Goal: Communication & Community: Share content

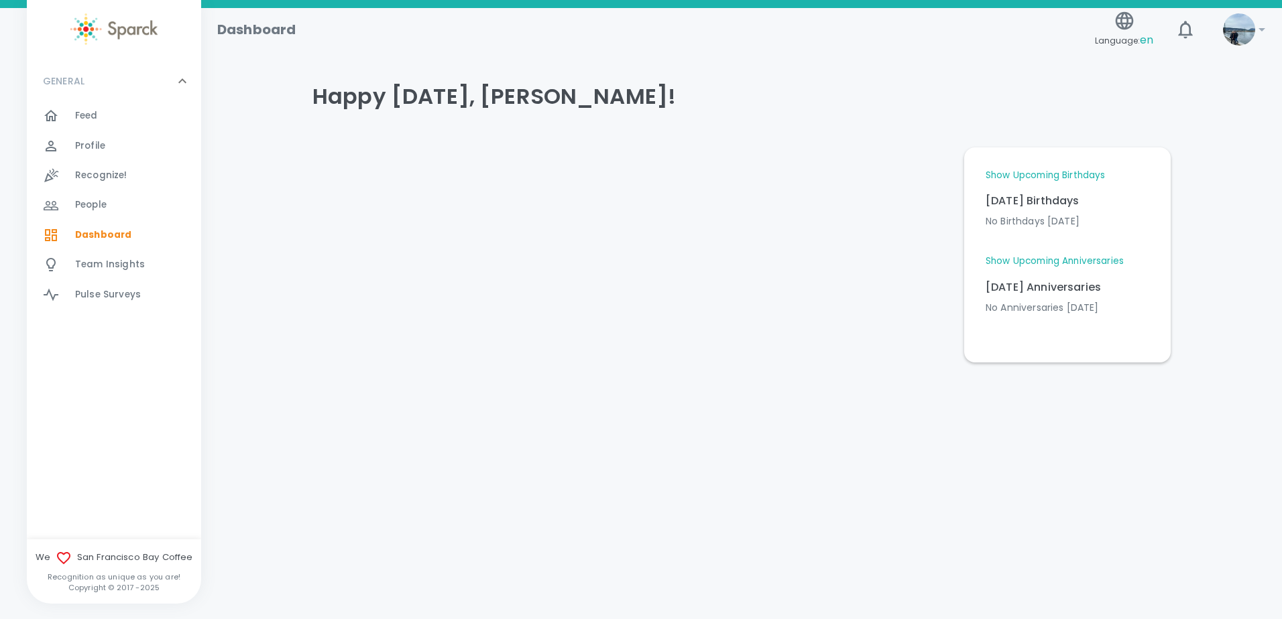
click at [1099, 174] on link "Show Upcoming Birthdays" at bounding box center [1044, 175] width 119 height 13
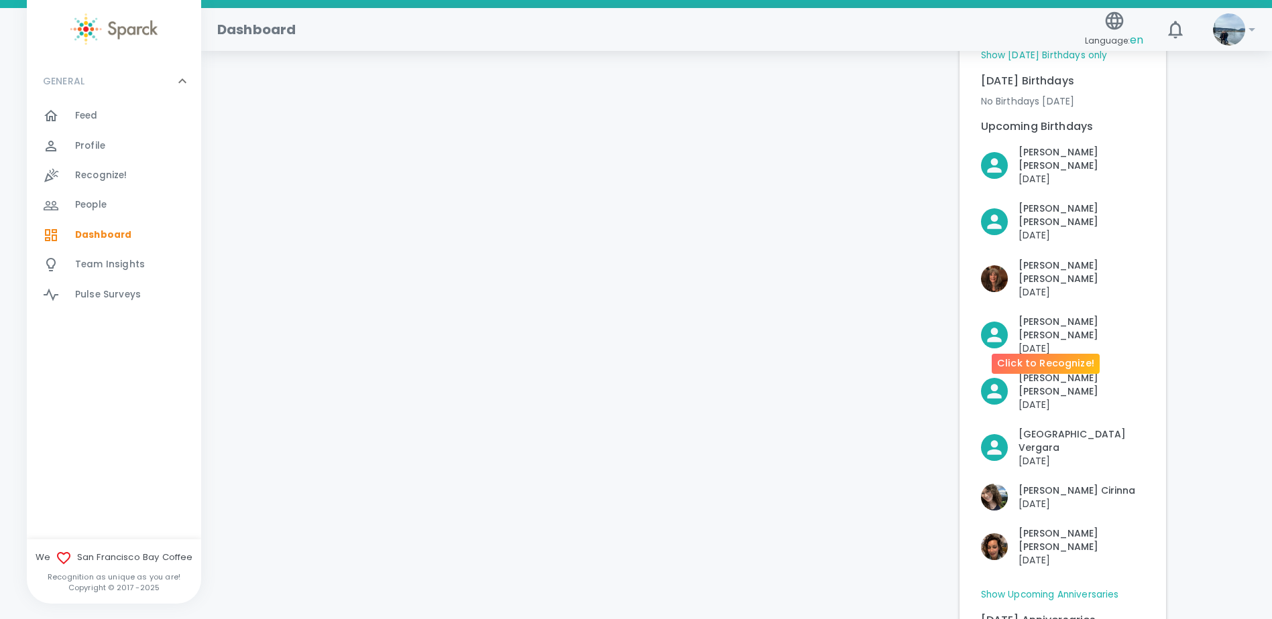
scroll to position [134, 0]
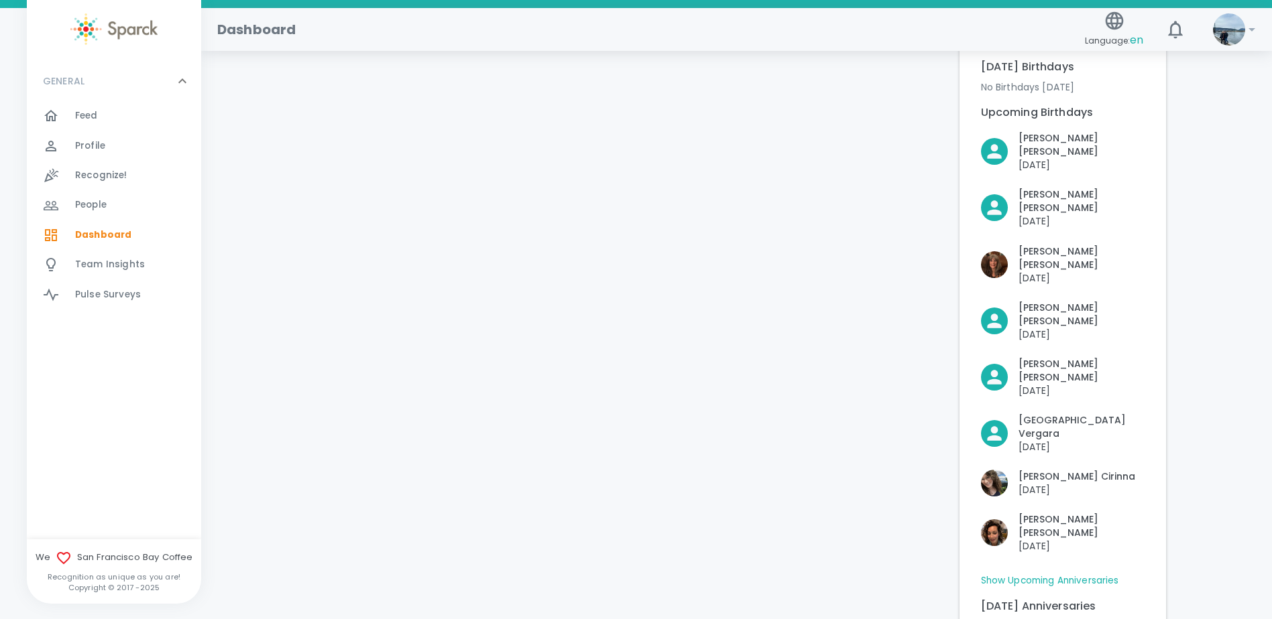
click at [1008, 574] on link "Show Upcoming Anniversaries" at bounding box center [1050, 580] width 138 height 13
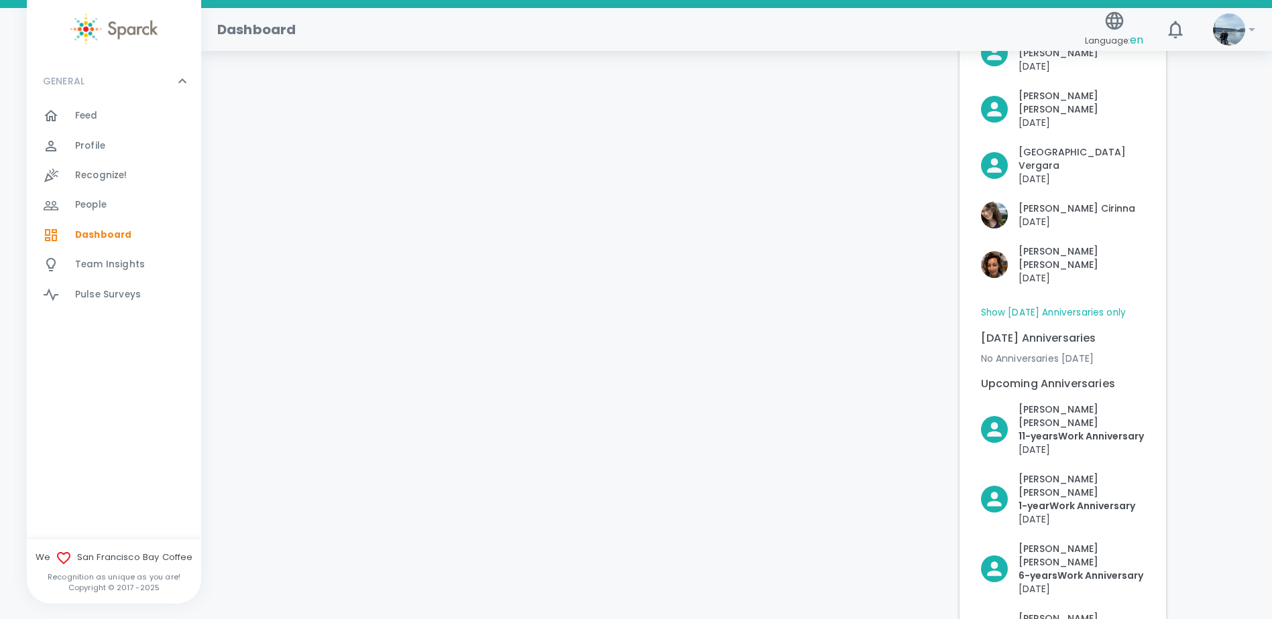
scroll to position [67, 0]
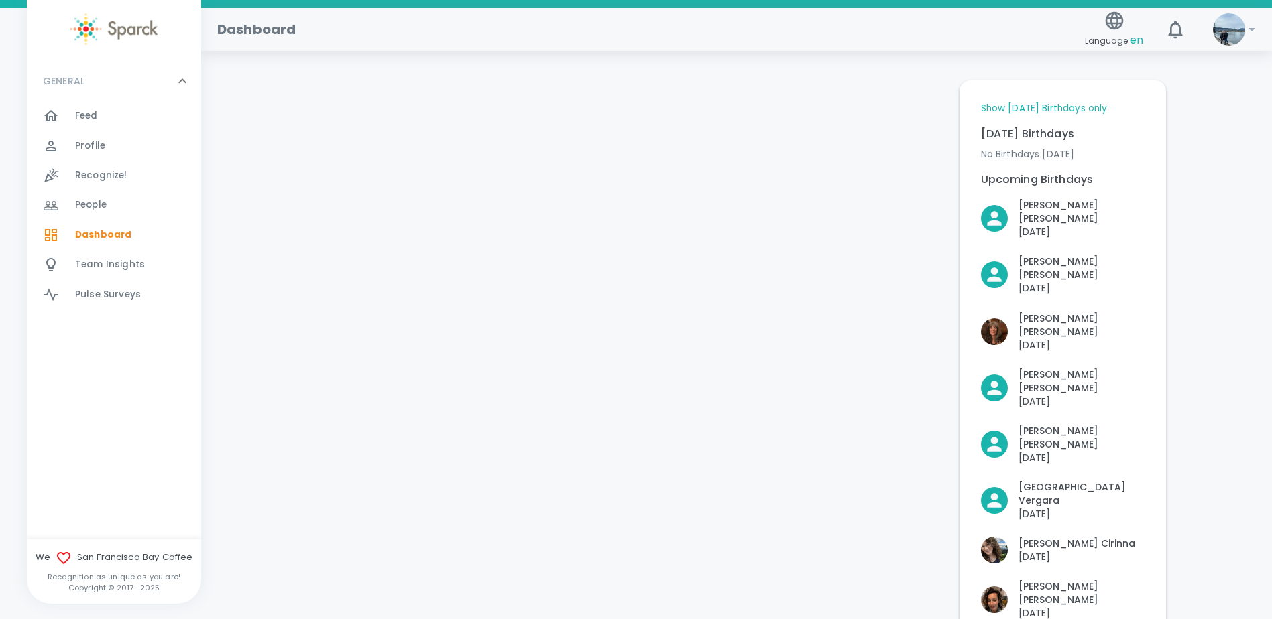
click at [109, 107] on div "Feed 0" at bounding box center [138, 116] width 126 height 19
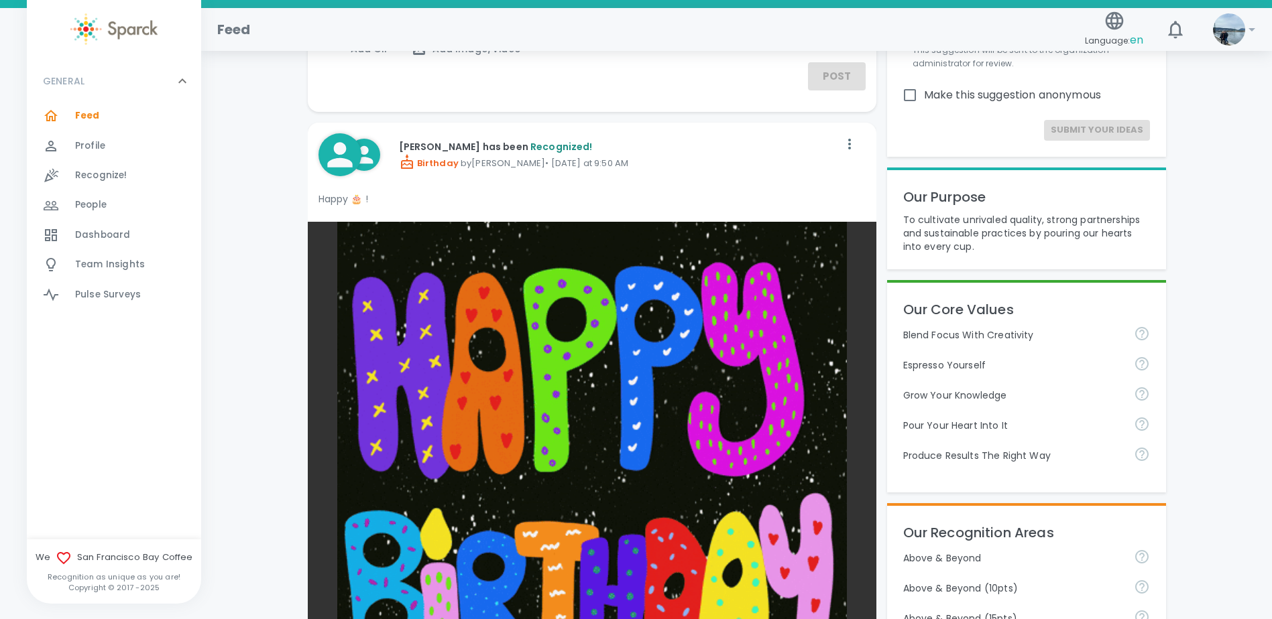
scroll to position [134, 0]
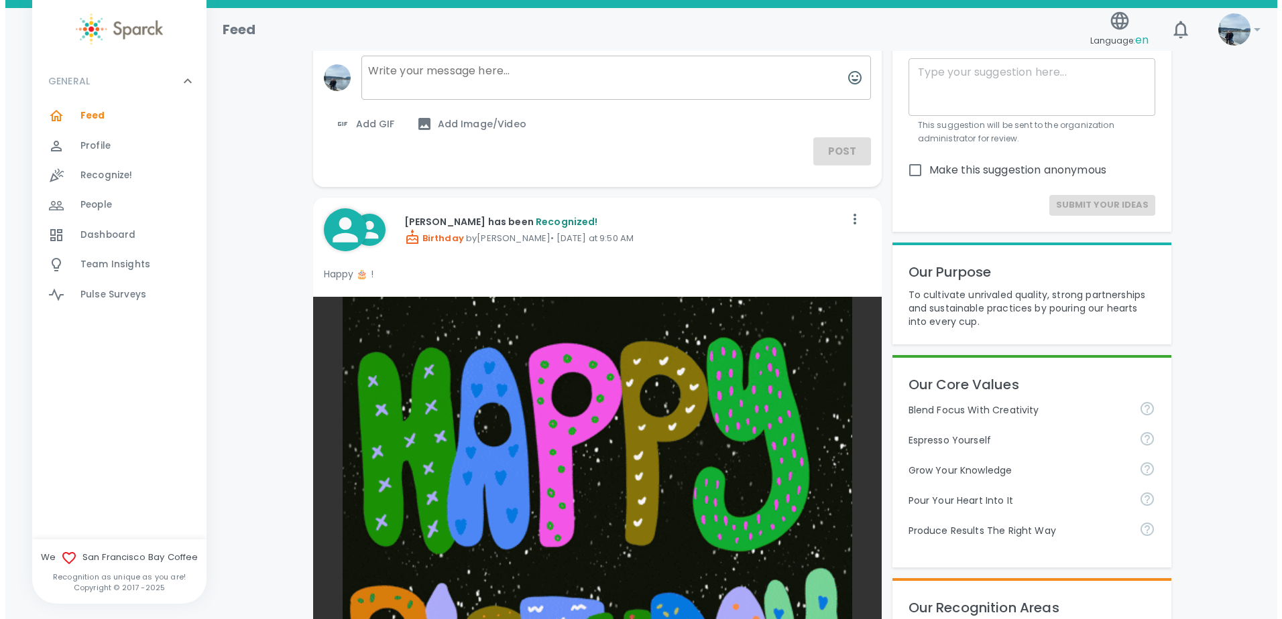
scroll to position [0, 0]
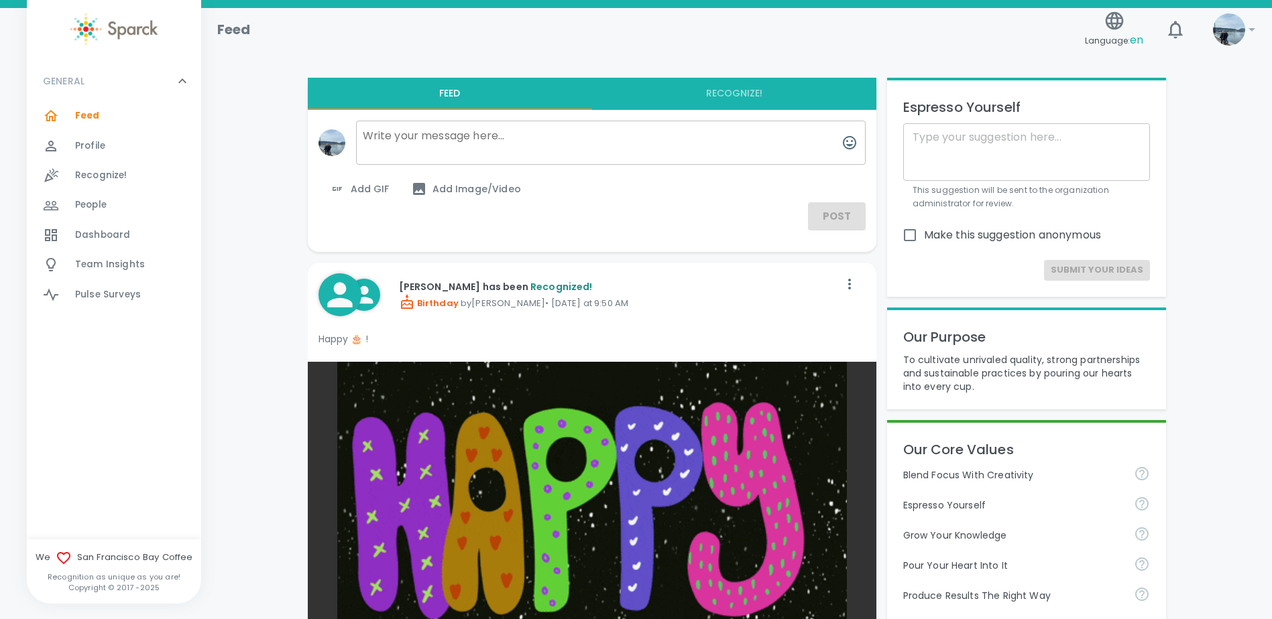
click at [445, 182] on span "Add Image/Video" at bounding box center [466, 189] width 110 height 16
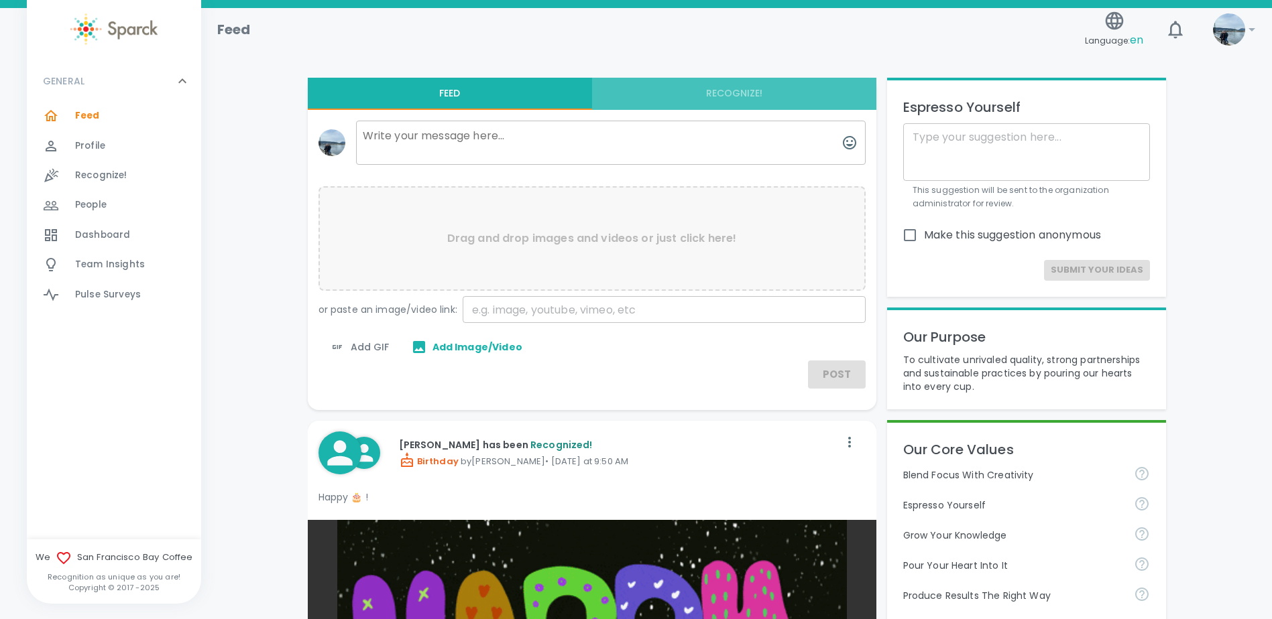
click at [711, 103] on button "Recognize!" at bounding box center [734, 94] width 284 height 32
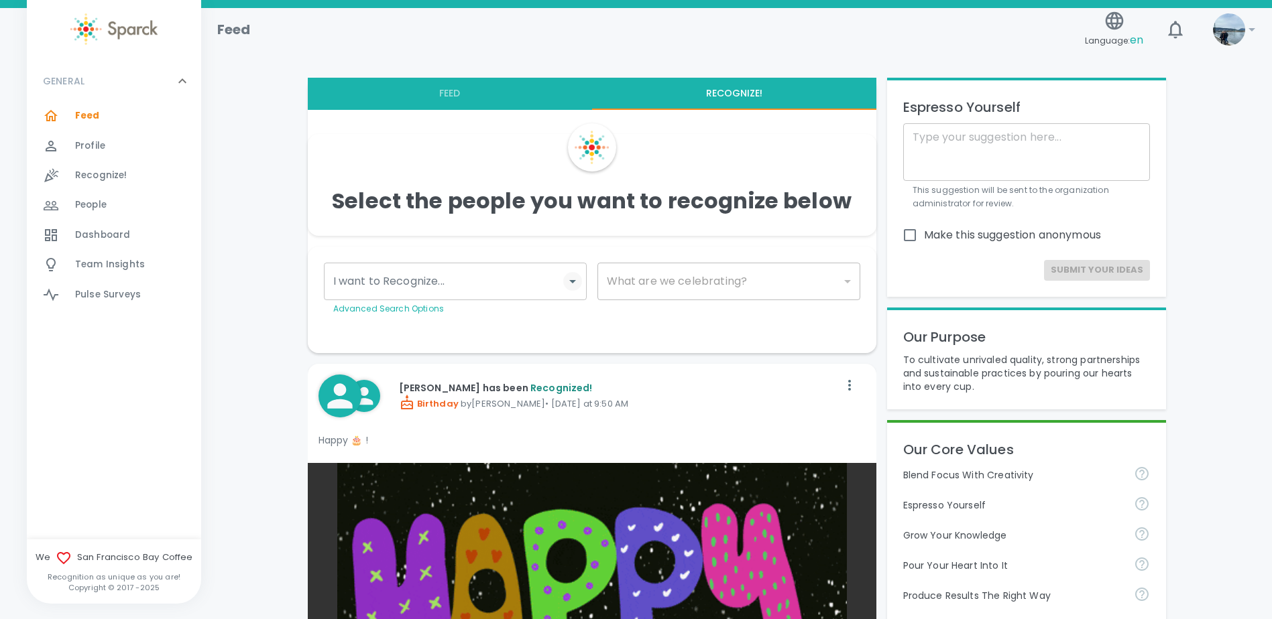
click at [575, 277] on icon "Open" at bounding box center [572, 282] width 16 height 16
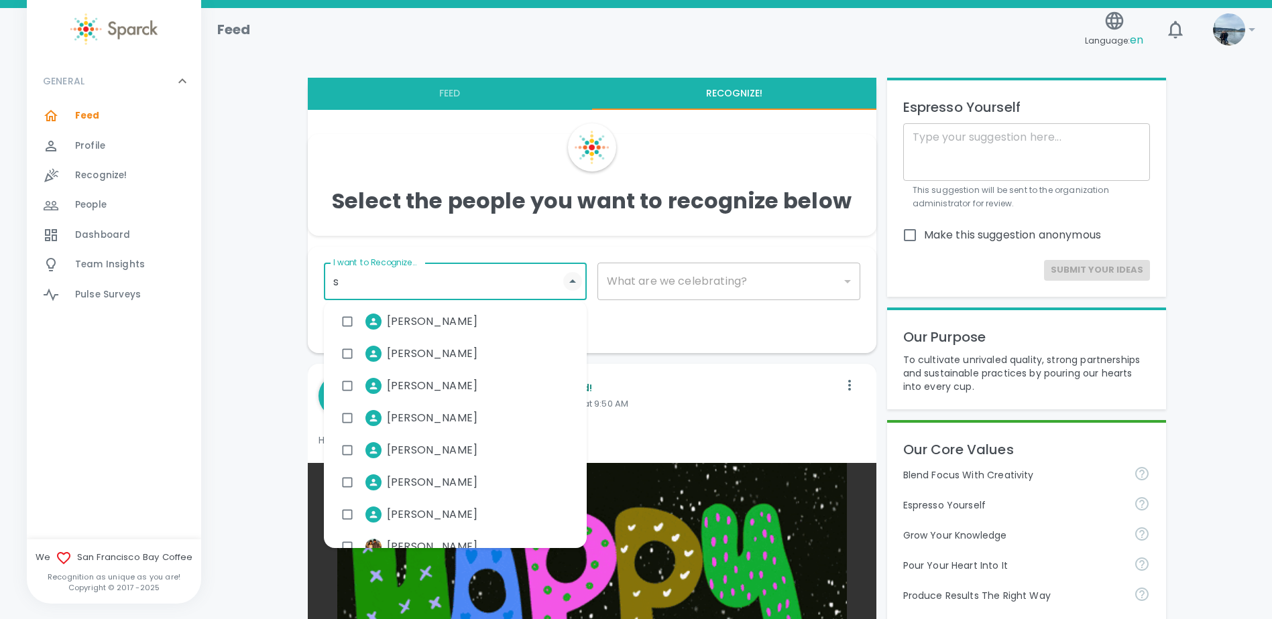
type input "sy"
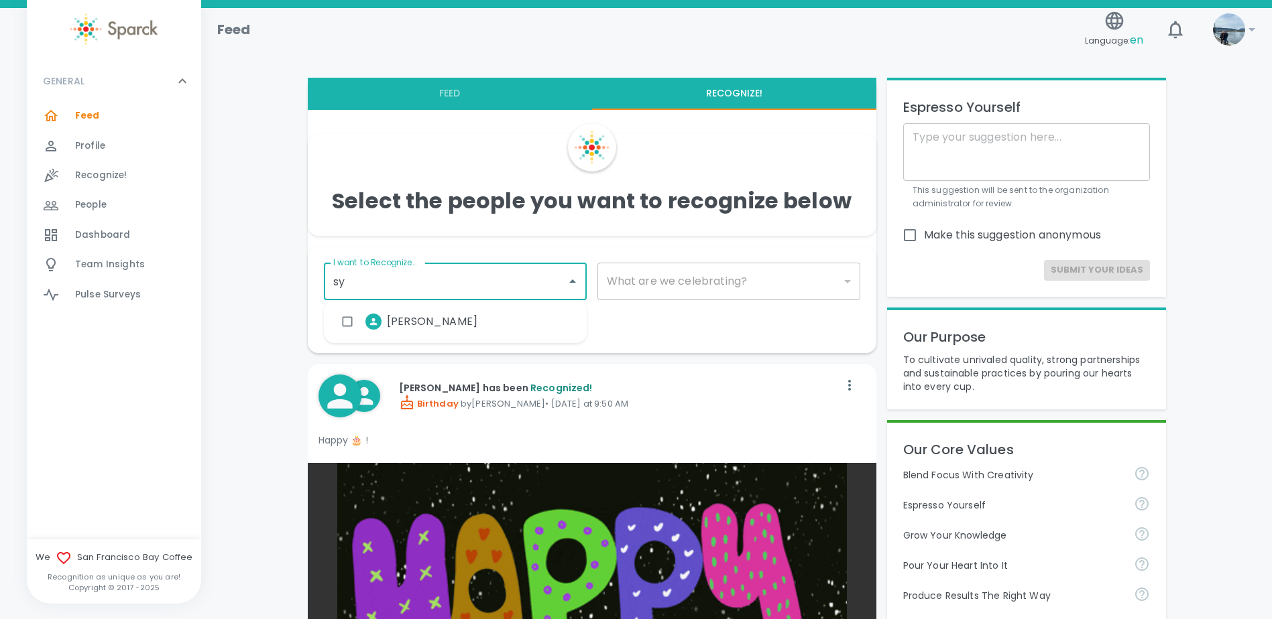
click at [473, 318] on div "[PERSON_NAME]" at bounding box center [455, 322] width 263 height 32
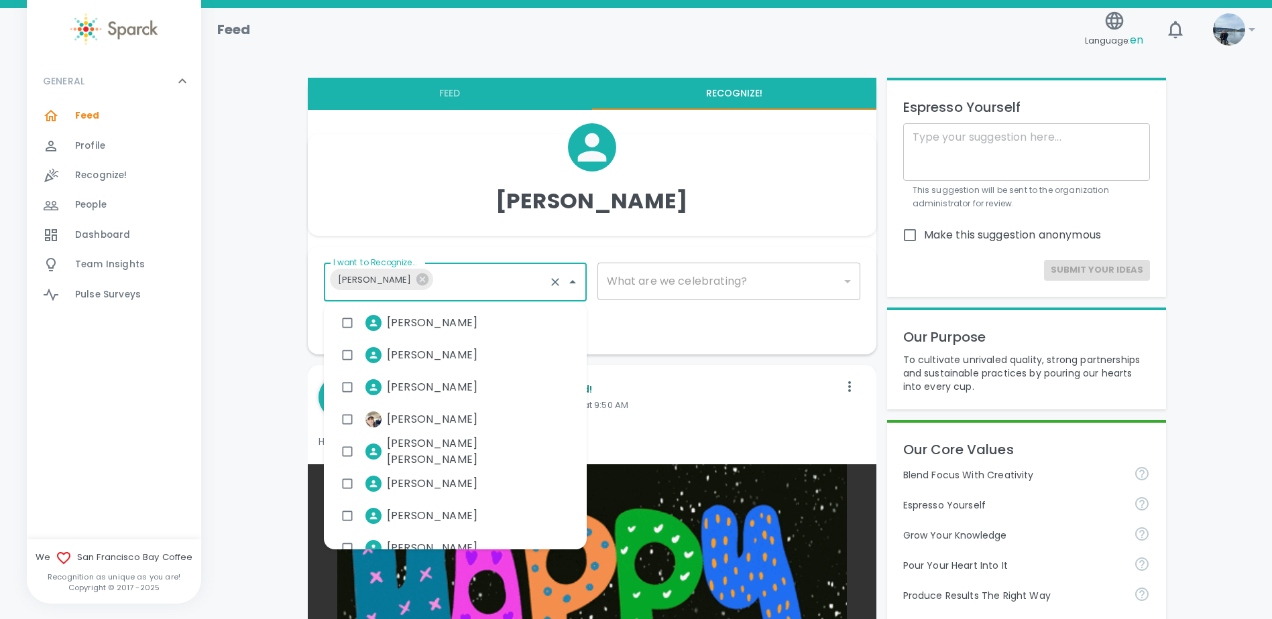
click at [649, 278] on div "​" at bounding box center [728, 282] width 263 height 38
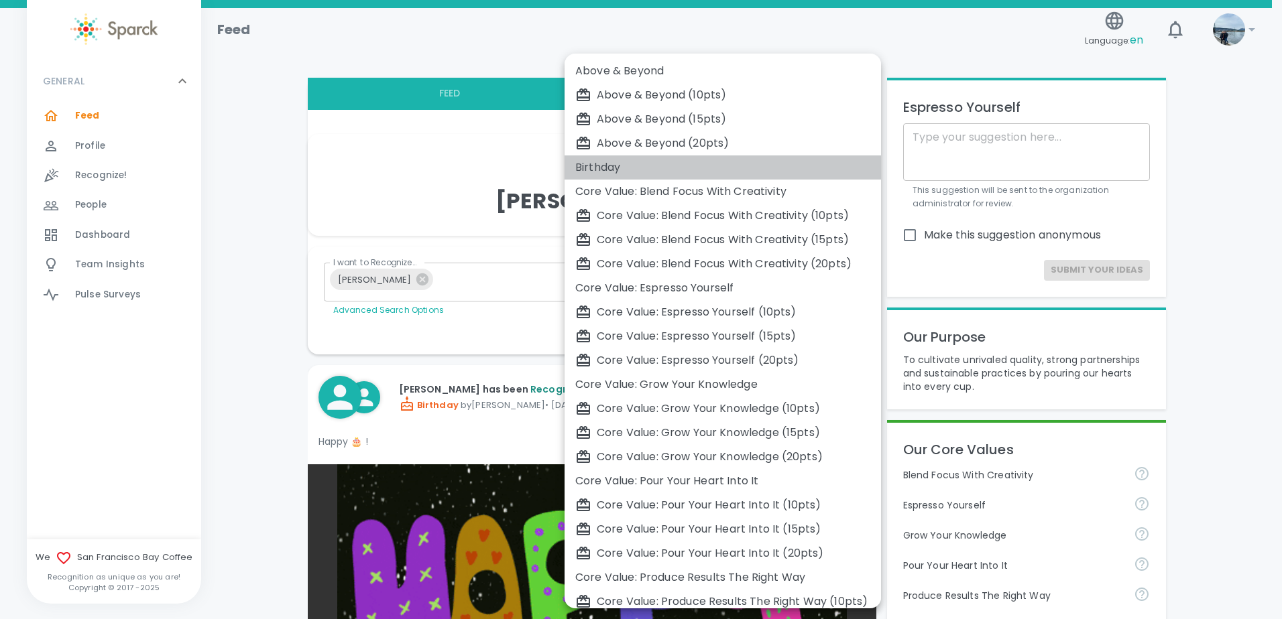
click at [593, 164] on div "Birthday" at bounding box center [722, 168] width 295 height 16
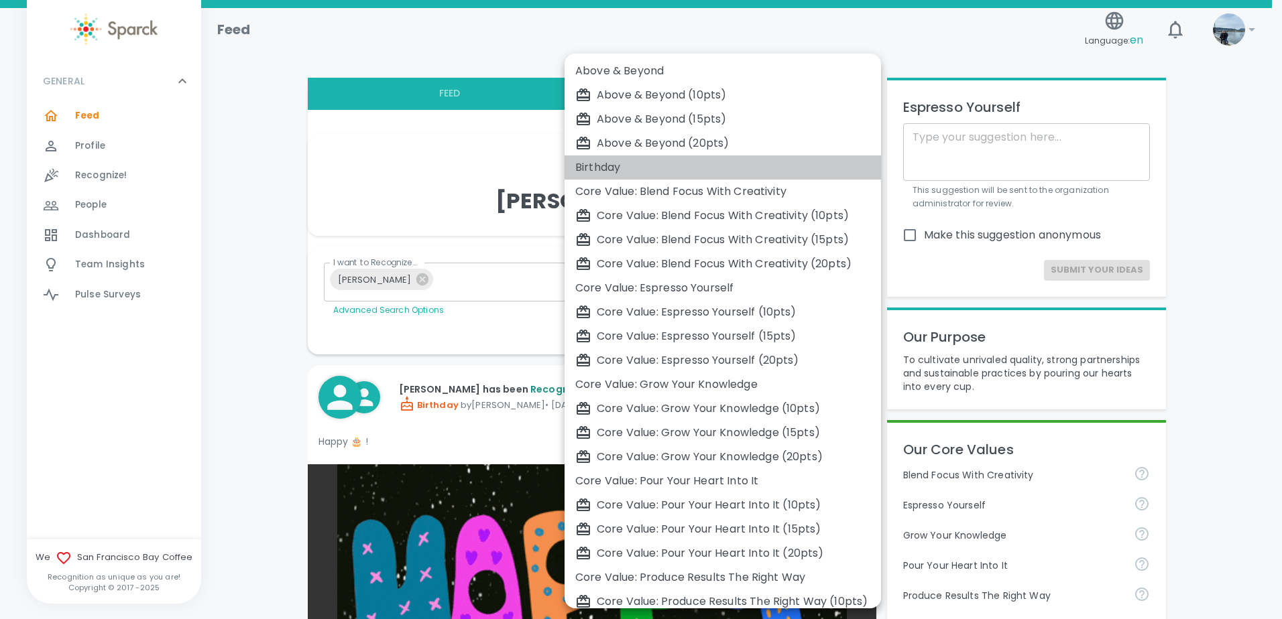
type input "2072"
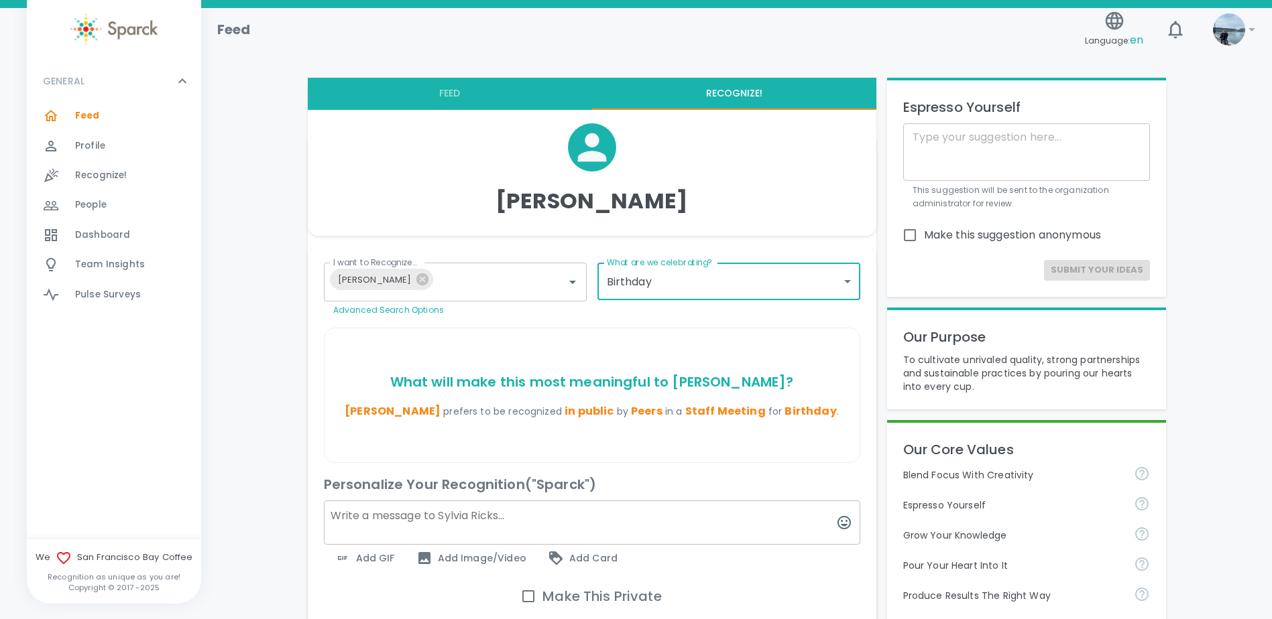
click at [437, 564] on span "Add Image/Video" at bounding box center [471, 558] width 110 height 16
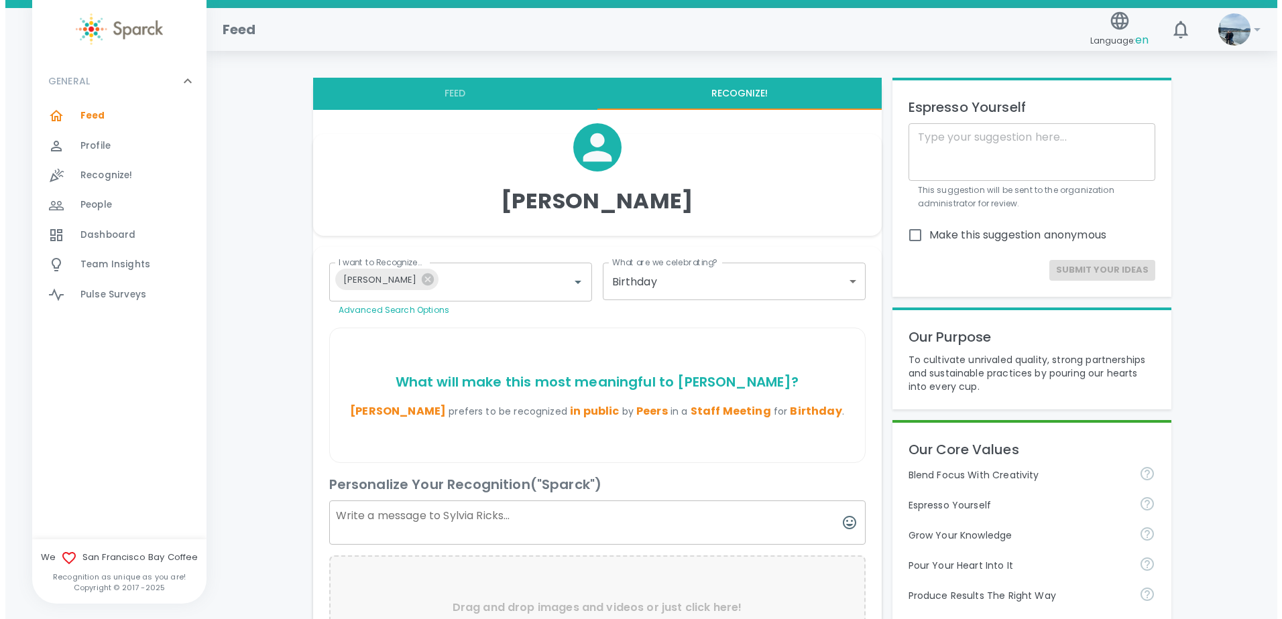
scroll to position [268, 0]
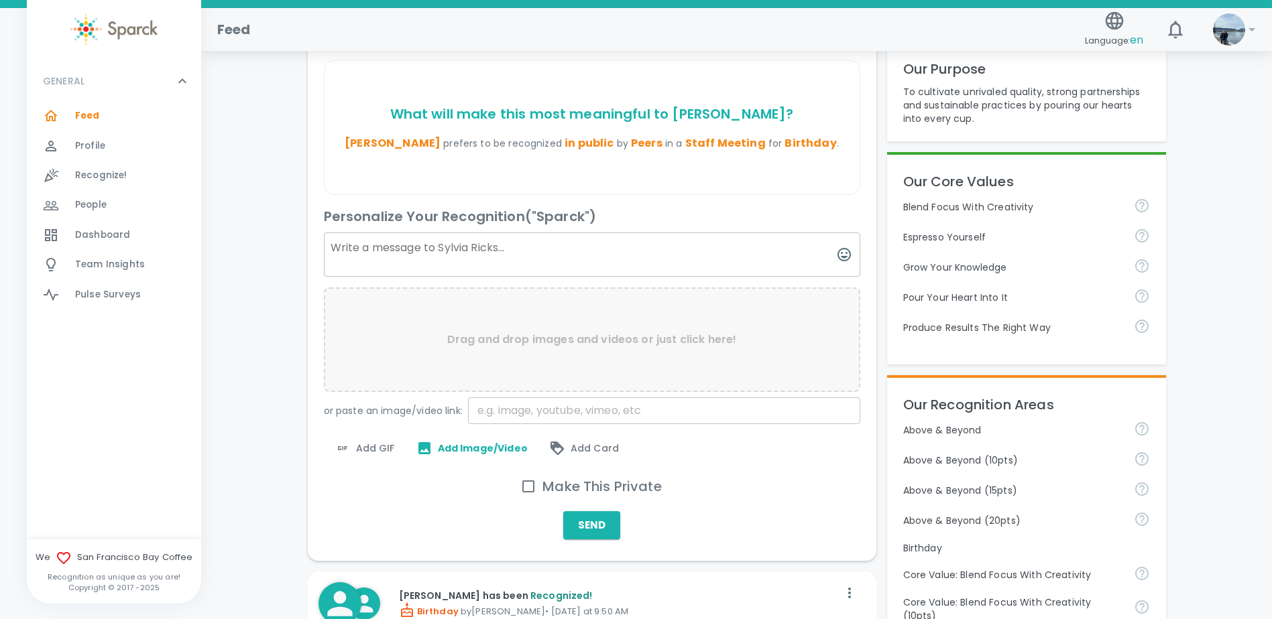
click at [376, 459] on div "Add GIF" at bounding box center [365, 448] width 82 height 27
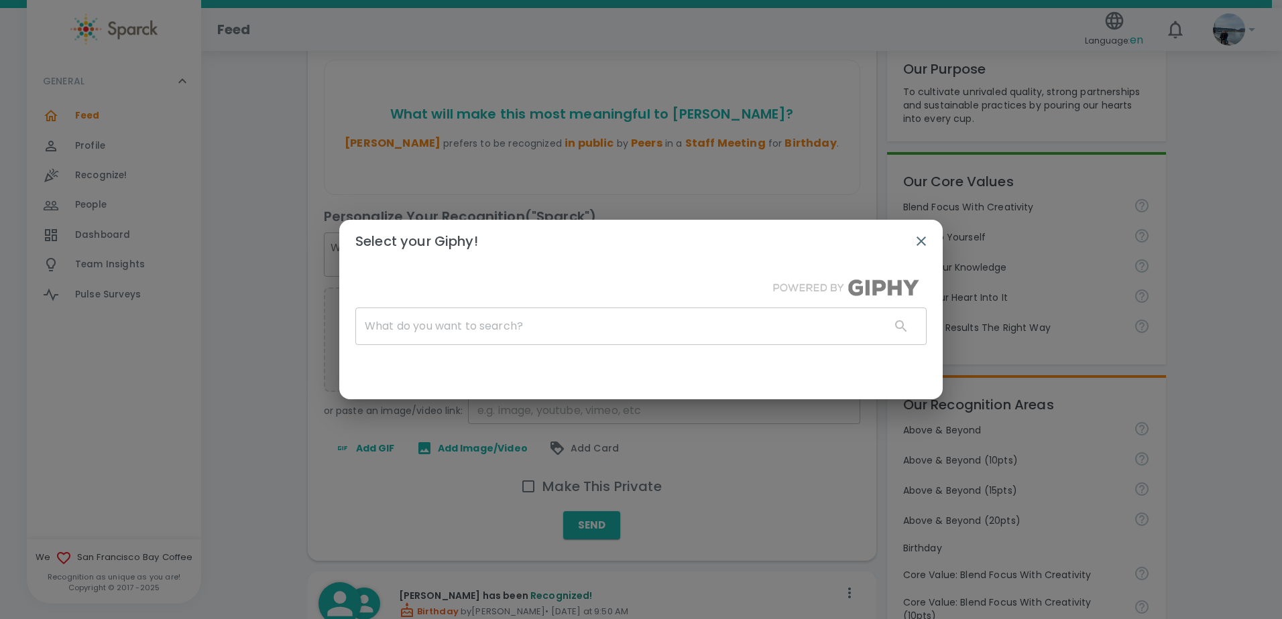
click at [373, 453] on div "Select your Giphy! ​" at bounding box center [641, 309] width 1282 height 619
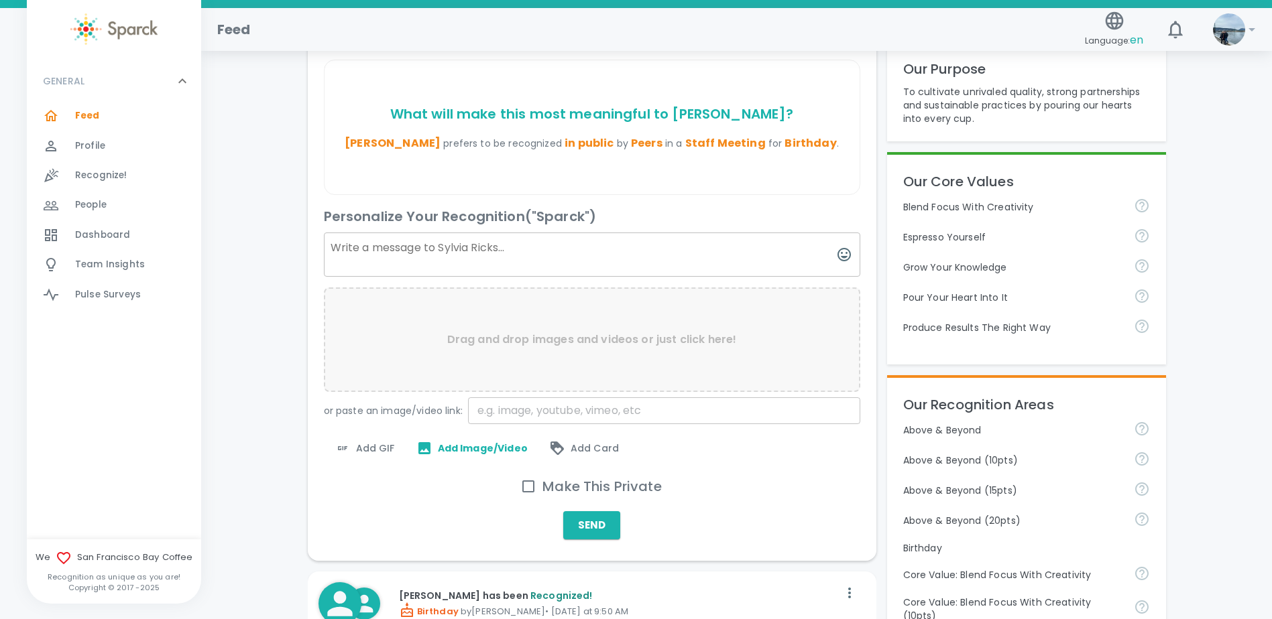
click at [371, 437] on div "Add GIF" at bounding box center [365, 448] width 82 height 27
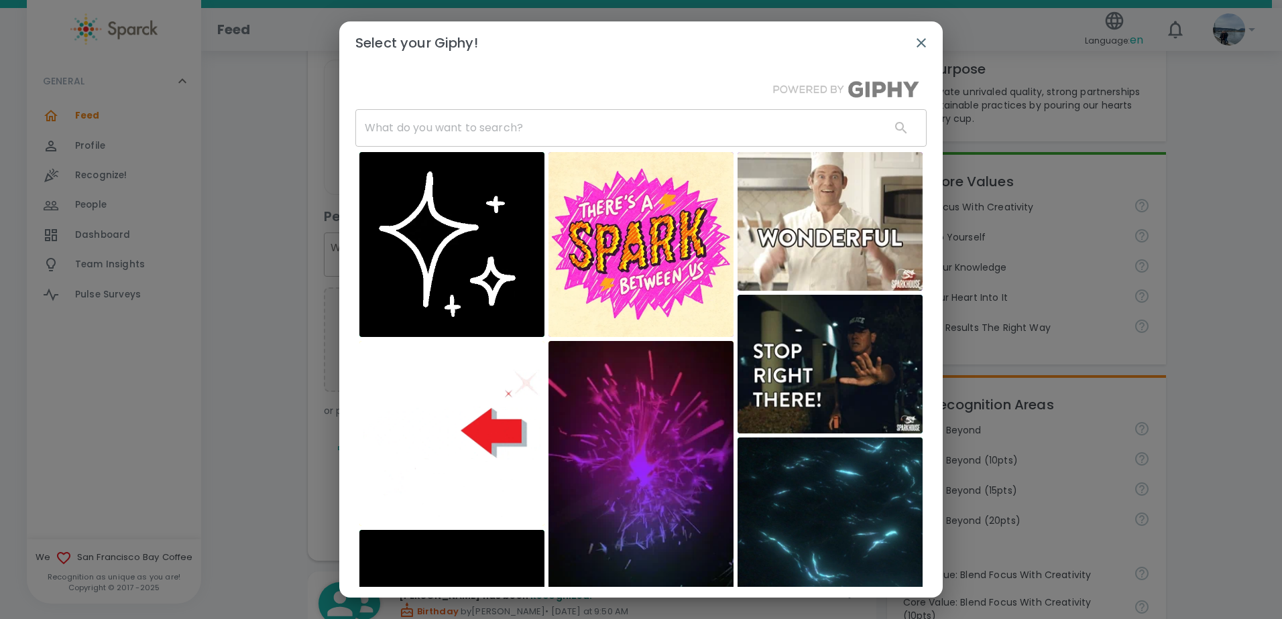
click at [541, 129] on input "text" at bounding box center [617, 128] width 524 height 38
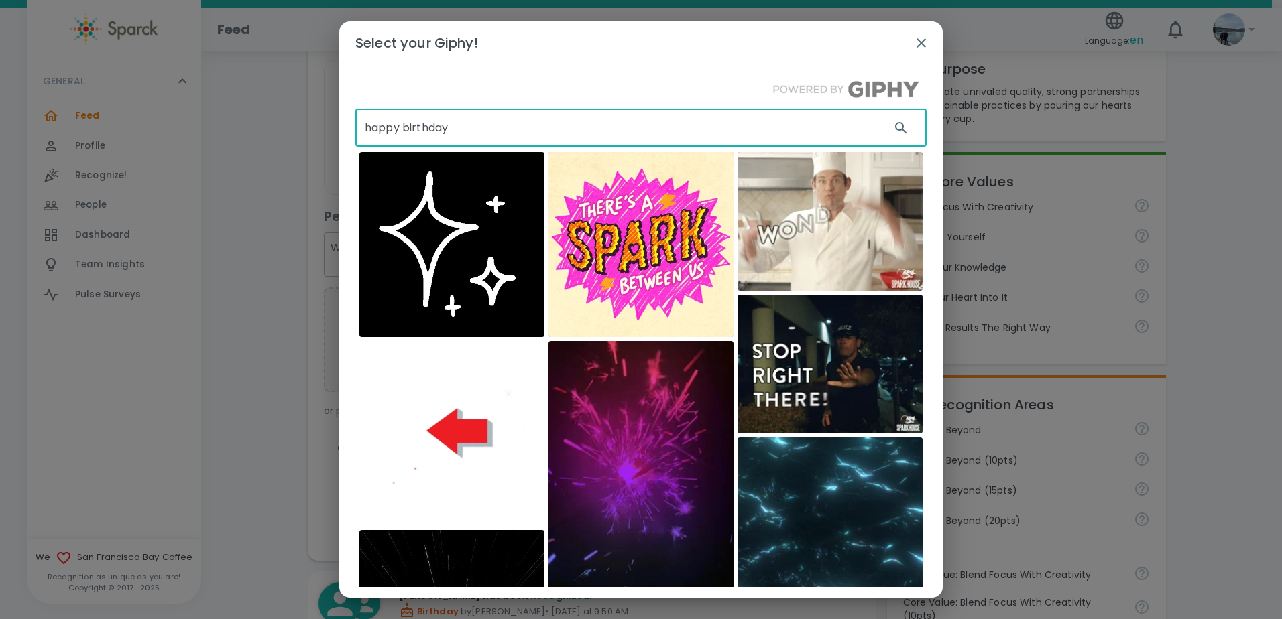
type input "happy birthday"
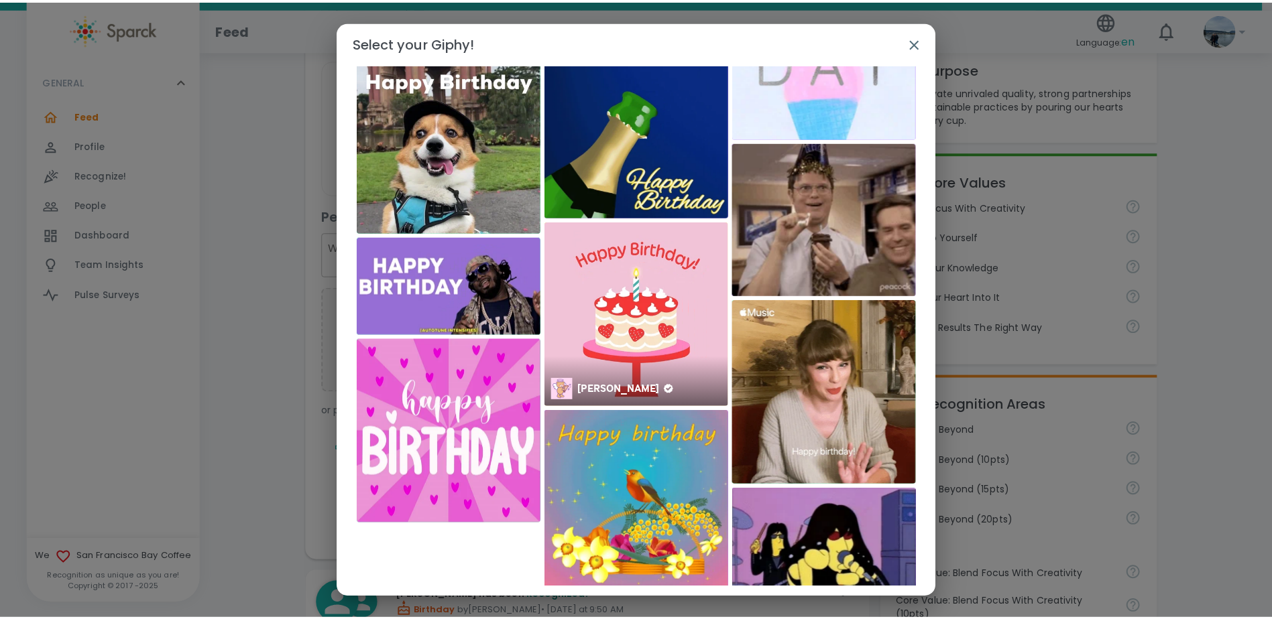
scroll to position [1816, 0]
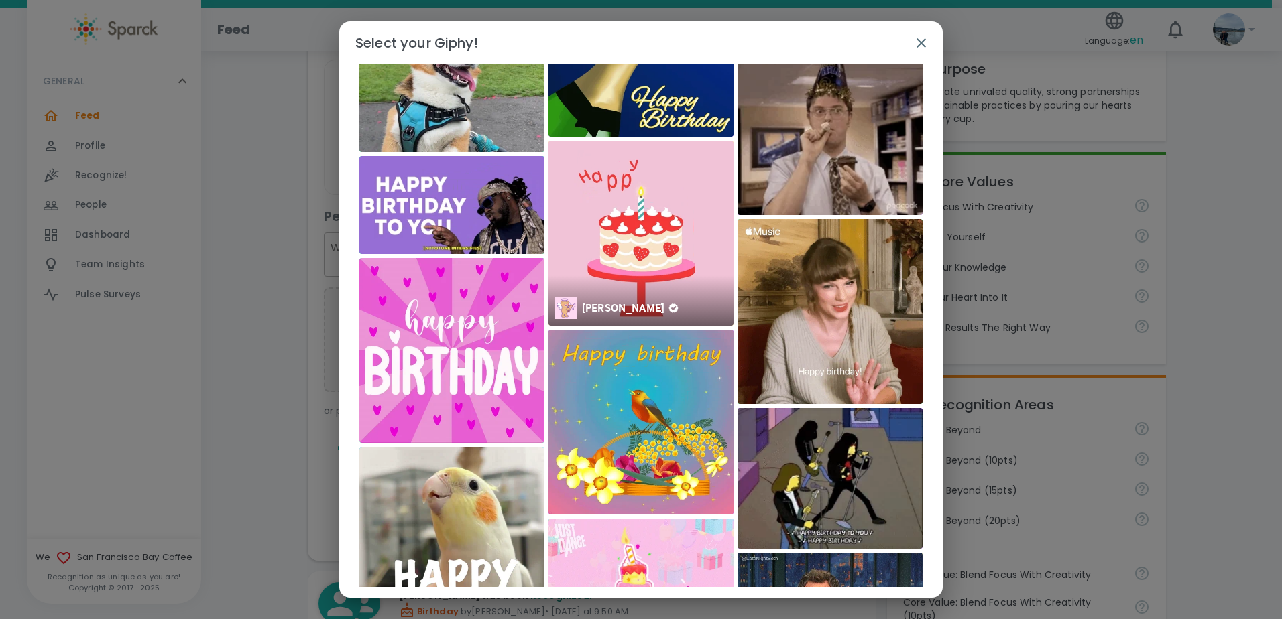
click at [632, 236] on img at bounding box center [640, 233] width 185 height 185
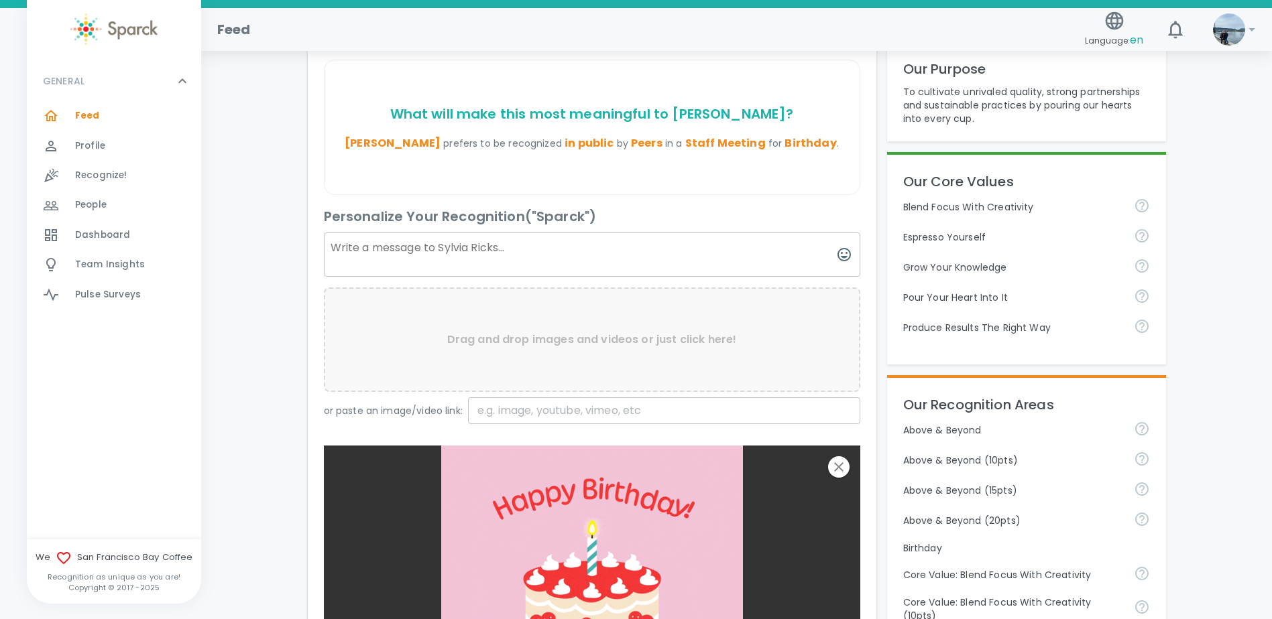
click at [520, 322] on div "Drag and drop images and videos or just click here!" at bounding box center [592, 340] width 536 height 105
click at [550, 249] on textarea at bounding box center [592, 255] width 536 height 44
click at [516, 252] on textarea "Happy birthday [PERSON_NAME]!!" at bounding box center [592, 255] width 536 height 44
paste textarea "Happy Birthday! Wishing you a fantastic day filled with joy, laughter, and ever…"
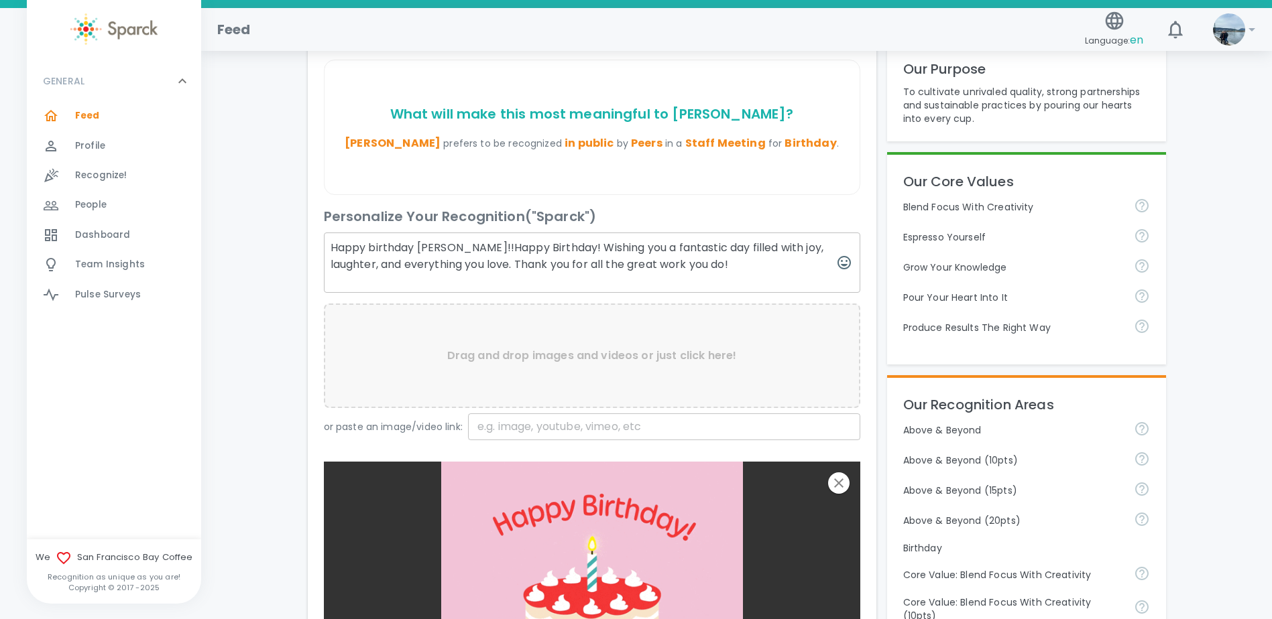
click at [456, 247] on textarea "Happy birthday [PERSON_NAME]!!Happy Birthday! Wishing you a fantastic day fille…" at bounding box center [592, 263] width 536 height 60
drag, startPoint x: 548, startPoint y: 249, endPoint x: 459, endPoint y: 248, distance: 89.2
click at [459, 248] on textarea "Happy birthday [PERSON_NAME]!! Happy Birthday! Wishing you a fantastic day fill…" at bounding box center [592, 263] width 536 height 60
click at [633, 266] on textarea "Happy birthday [PERSON_NAME]!! Wishing you a fantastic day filled with joy, lau…" at bounding box center [592, 263] width 536 height 60
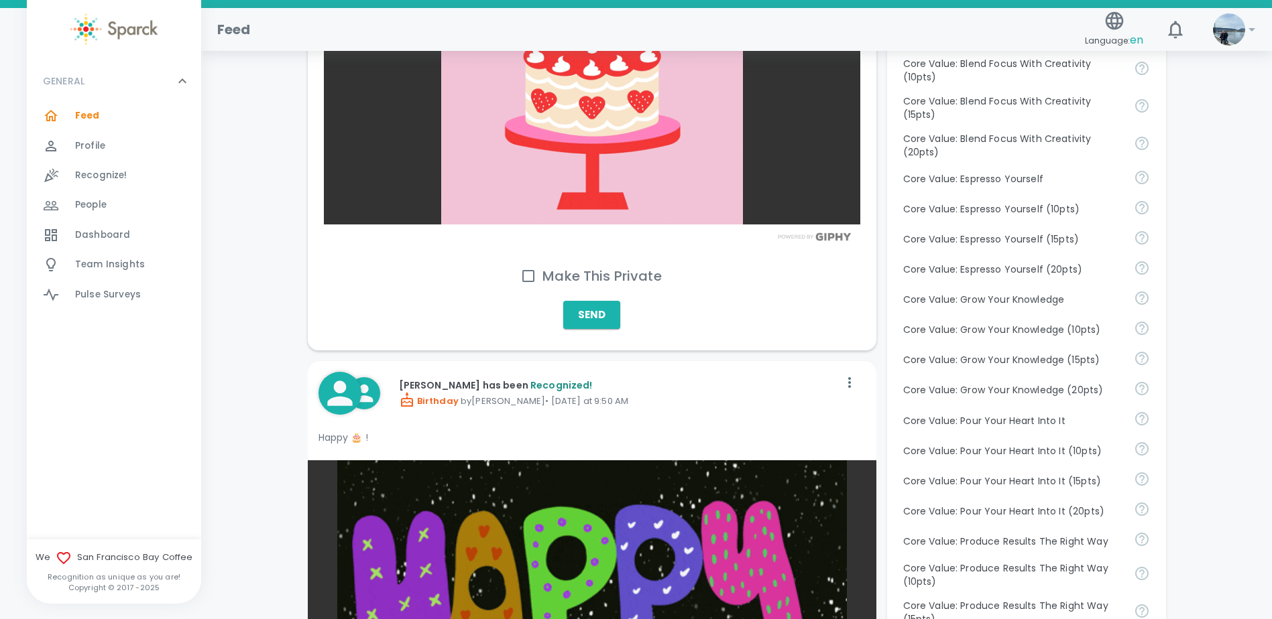
scroll to position [804, 0]
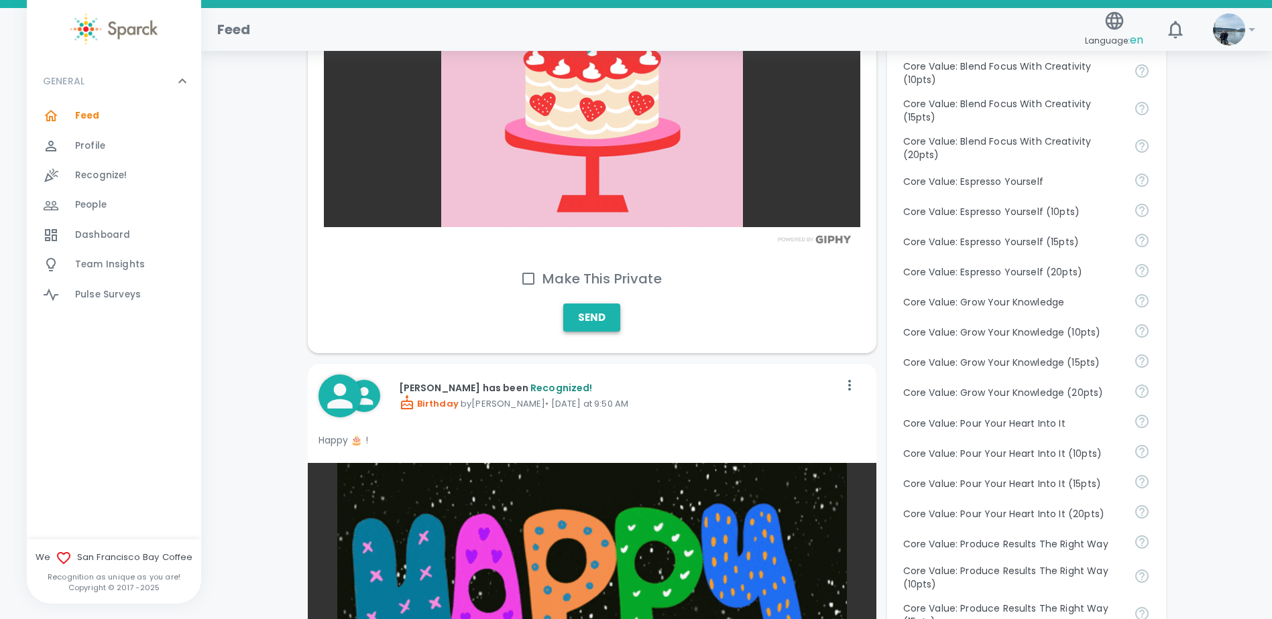
type textarea "Happy birthday [PERSON_NAME]!! Wishing you a fantastic day filled with joy, lau…"
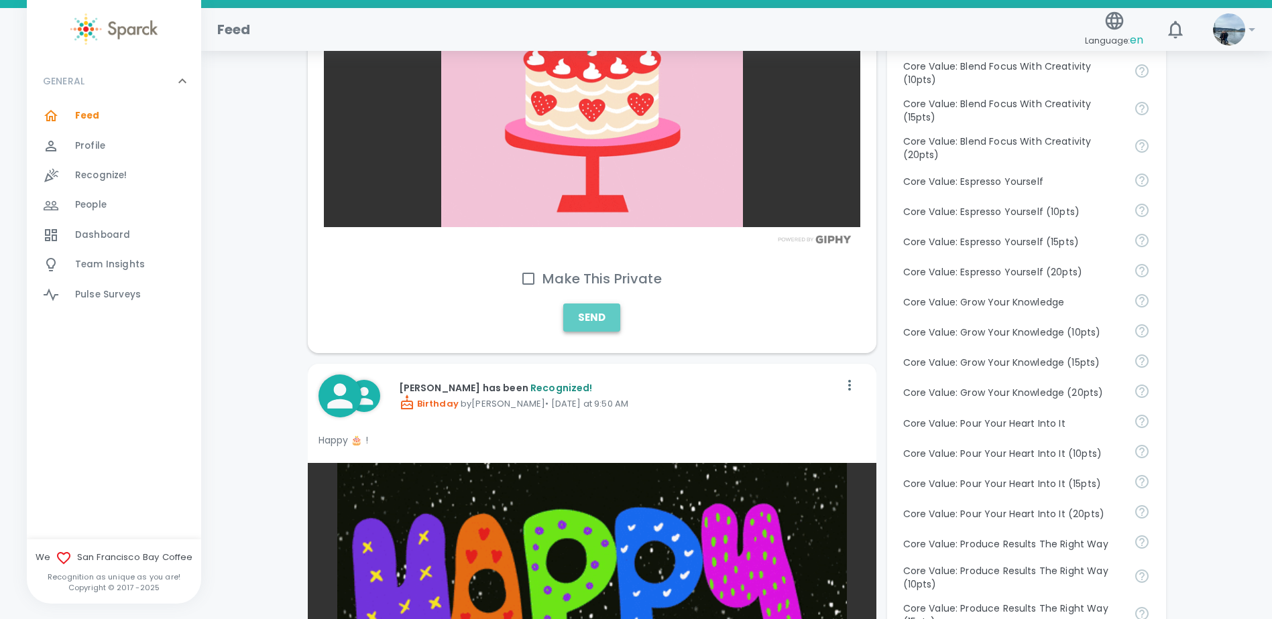
click at [595, 317] on button "Send" at bounding box center [591, 318] width 57 height 28
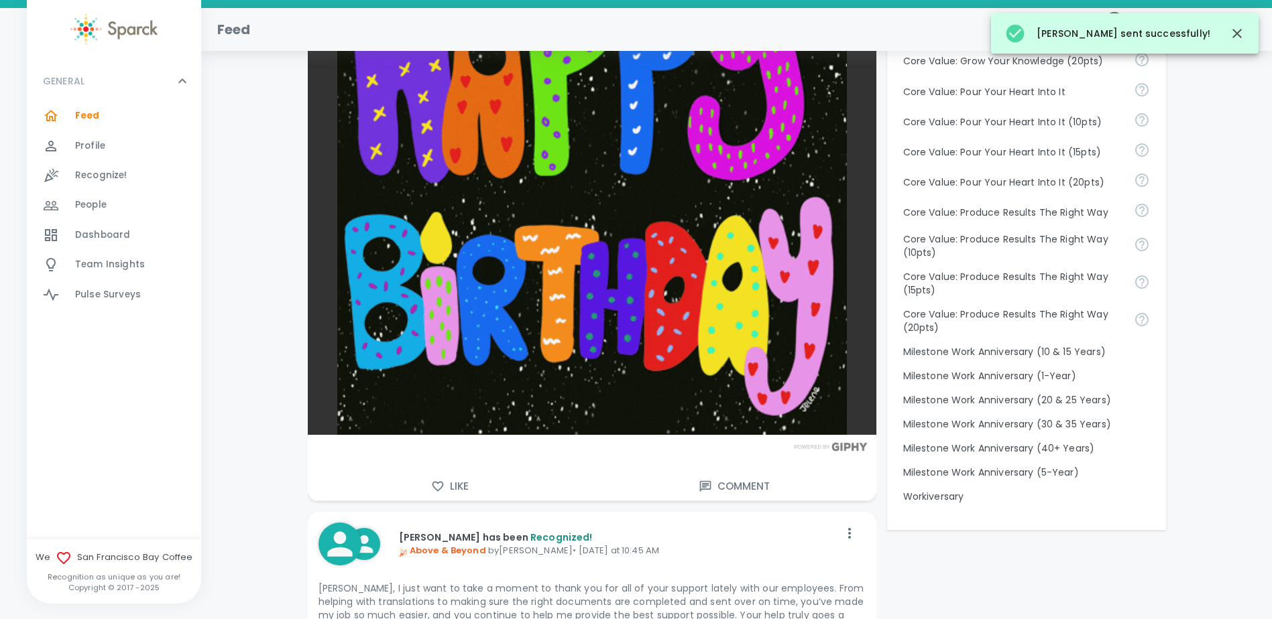
scroll to position [1140, 0]
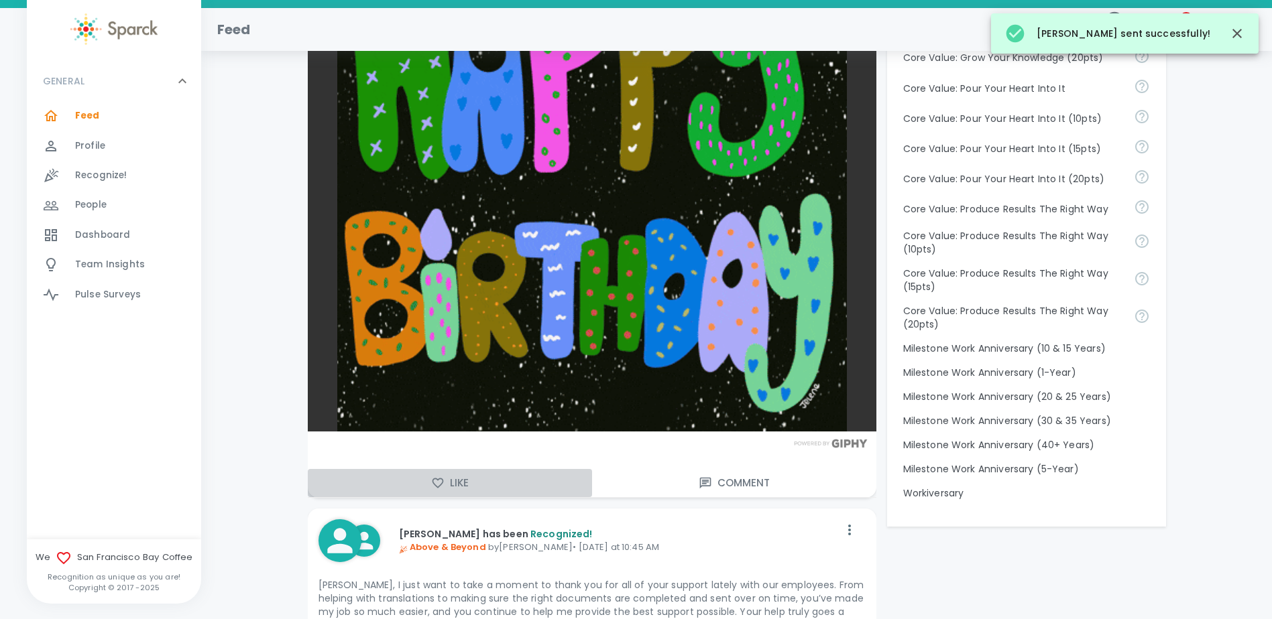
click at [457, 482] on button "Like" at bounding box center [450, 483] width 284 height 28
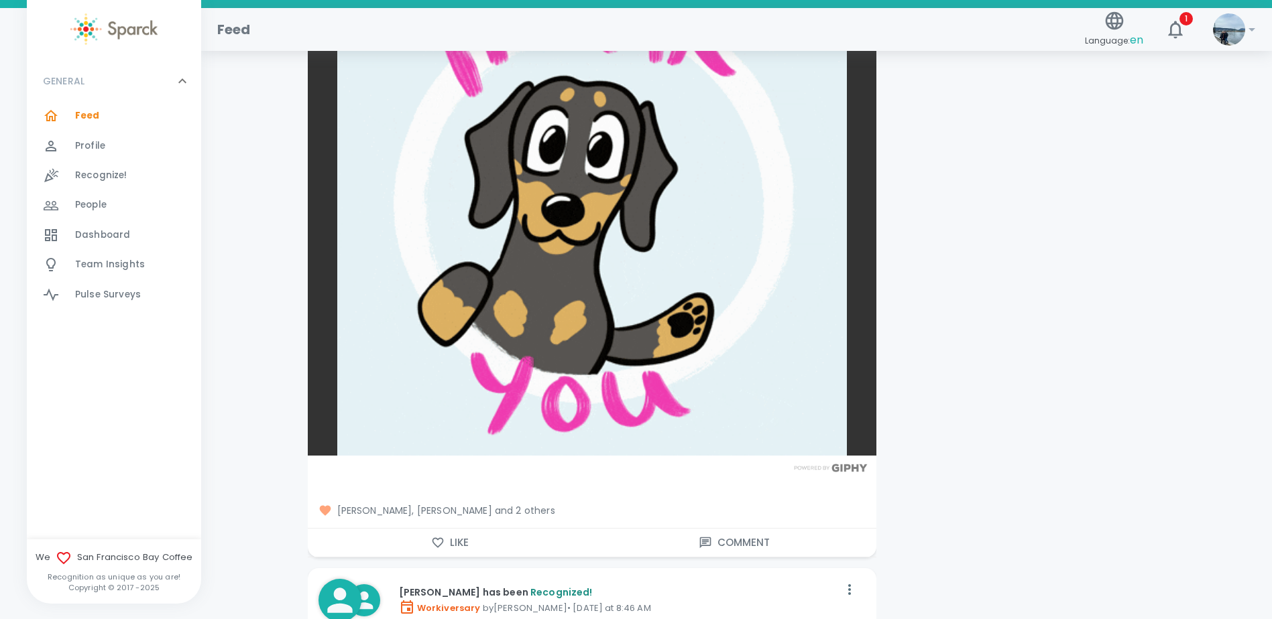
scroll to position [2145, 0]
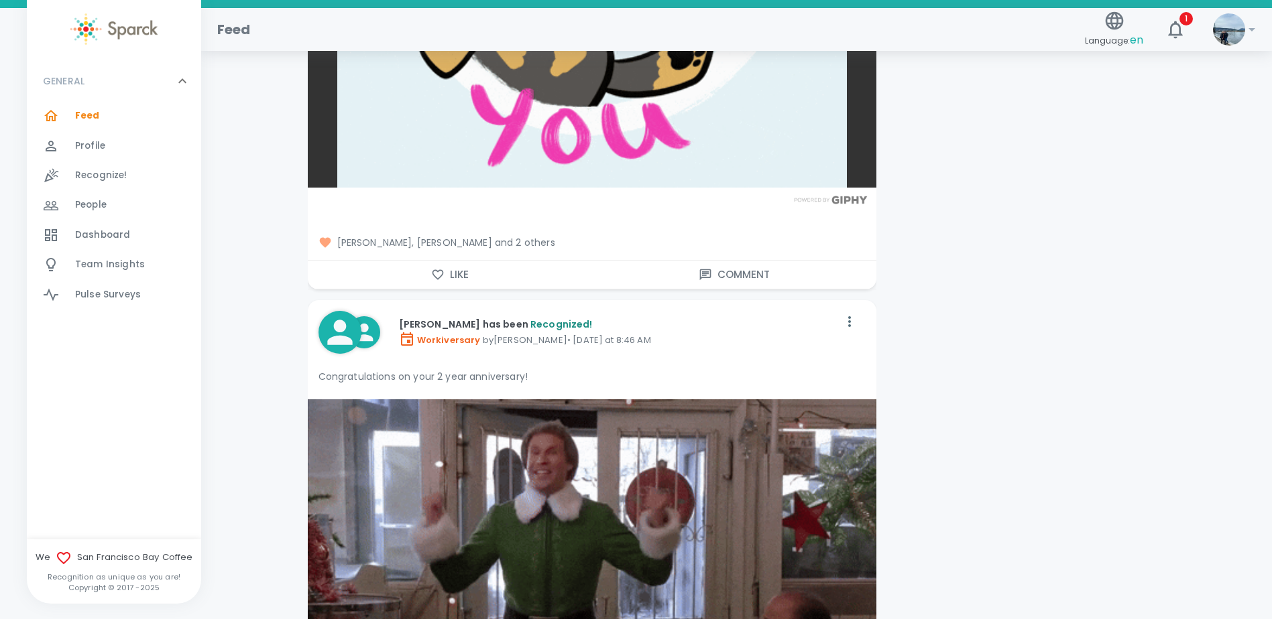
click at [441, 282] on button "Like" at bounding box center [450, 275] width 284 height 28
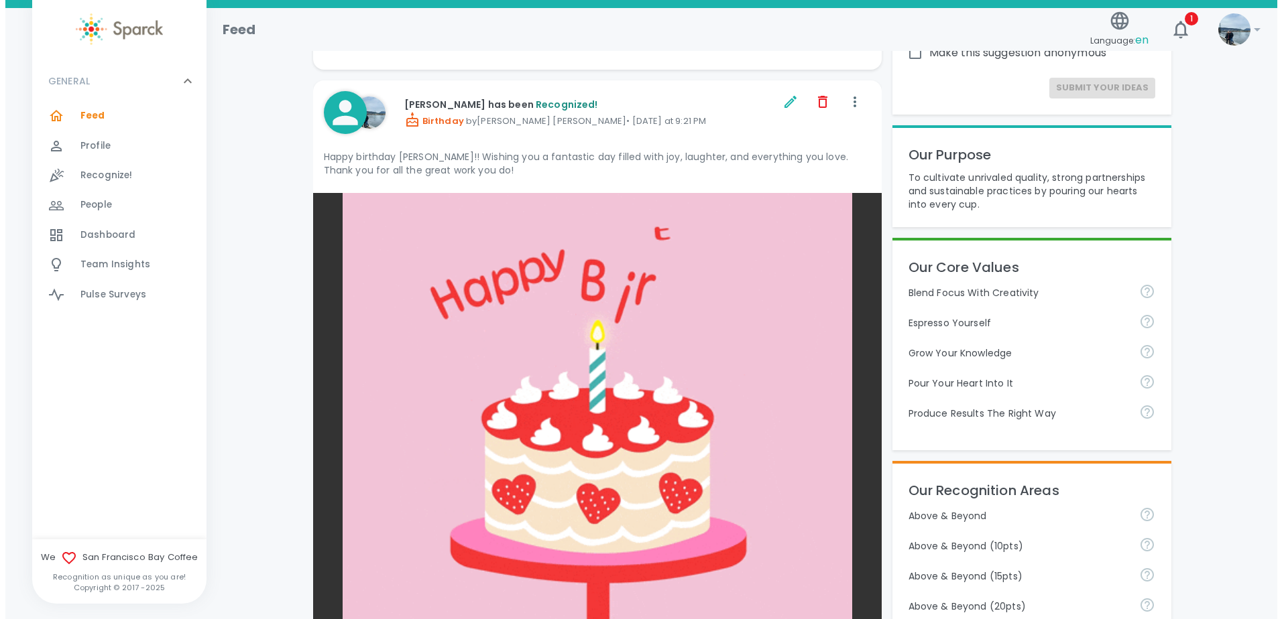
scroll to position [0, 0]
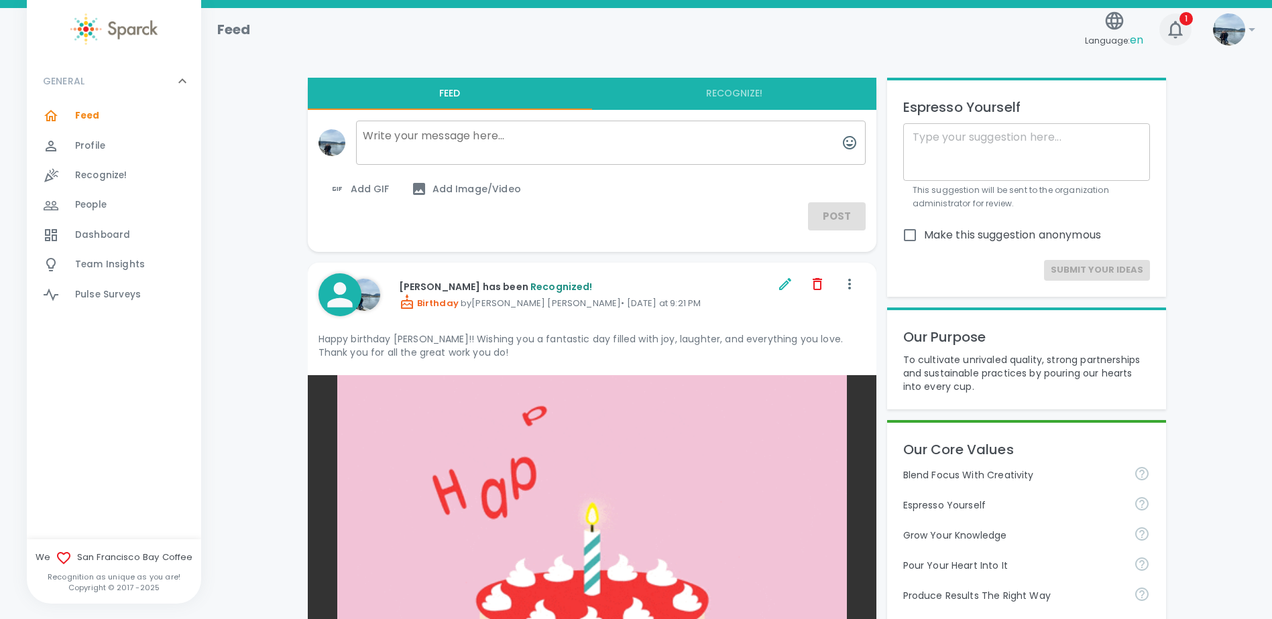
click at [1170, 28] on icon "button" at bounding box center [1175, 29] width 14 height 17
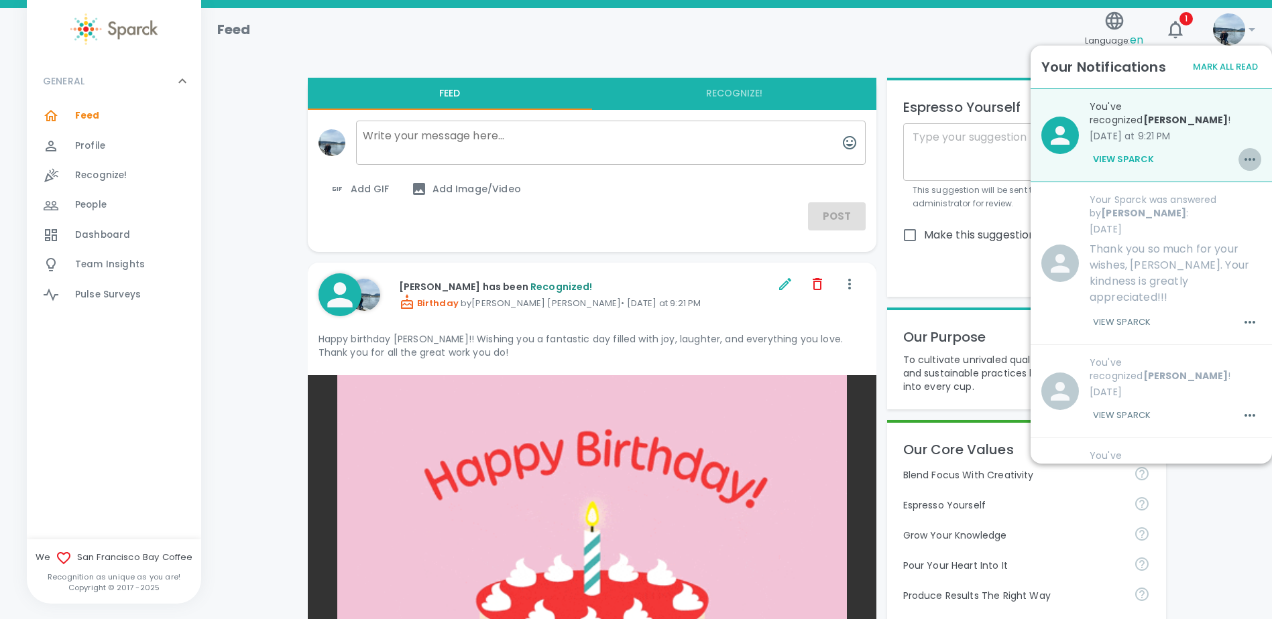
click at [1242, 152] on icon "button" at bounding box center [1250, 160] width 16 height 16
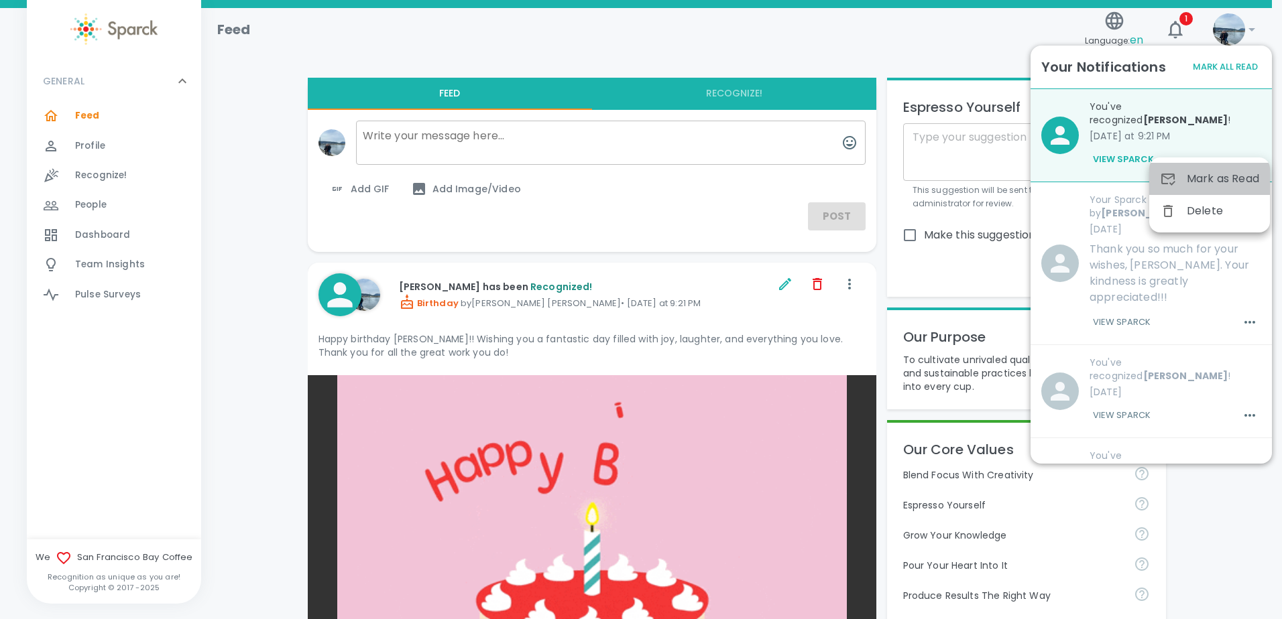
click at [1232, 173] on span "Mark as Read" at bounding box center [1223, 179] width 72 height 16
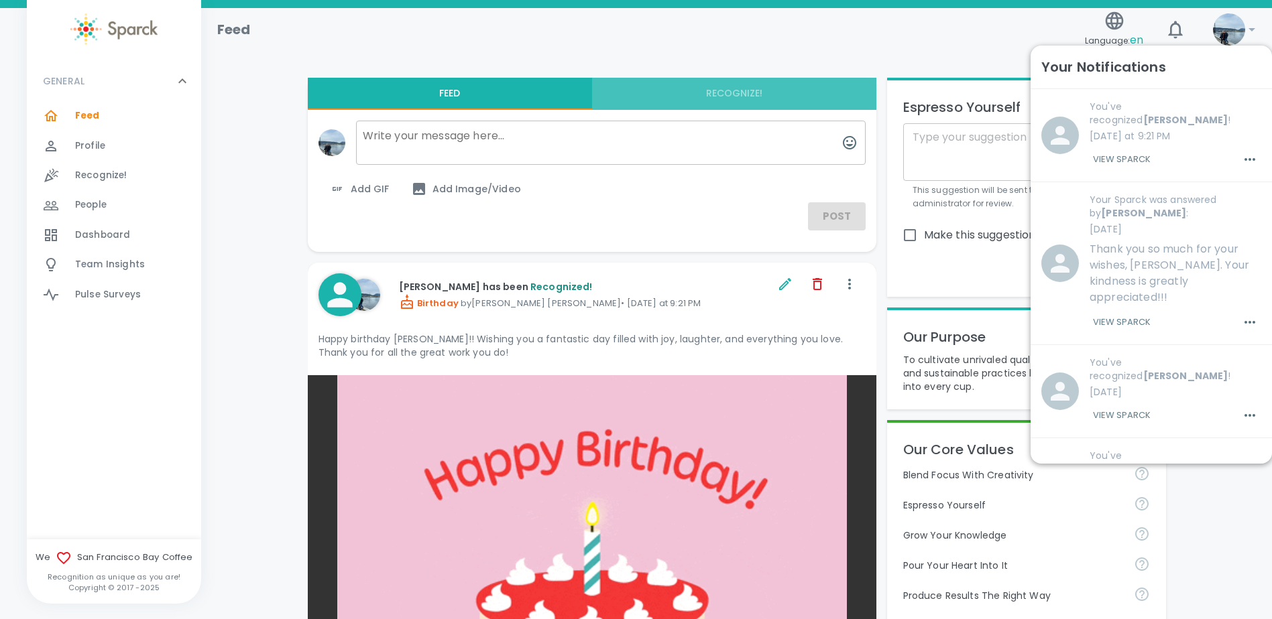
click at [745, 95] on button "Recognize!" at bounding box center [734, 94] width 284 height 32
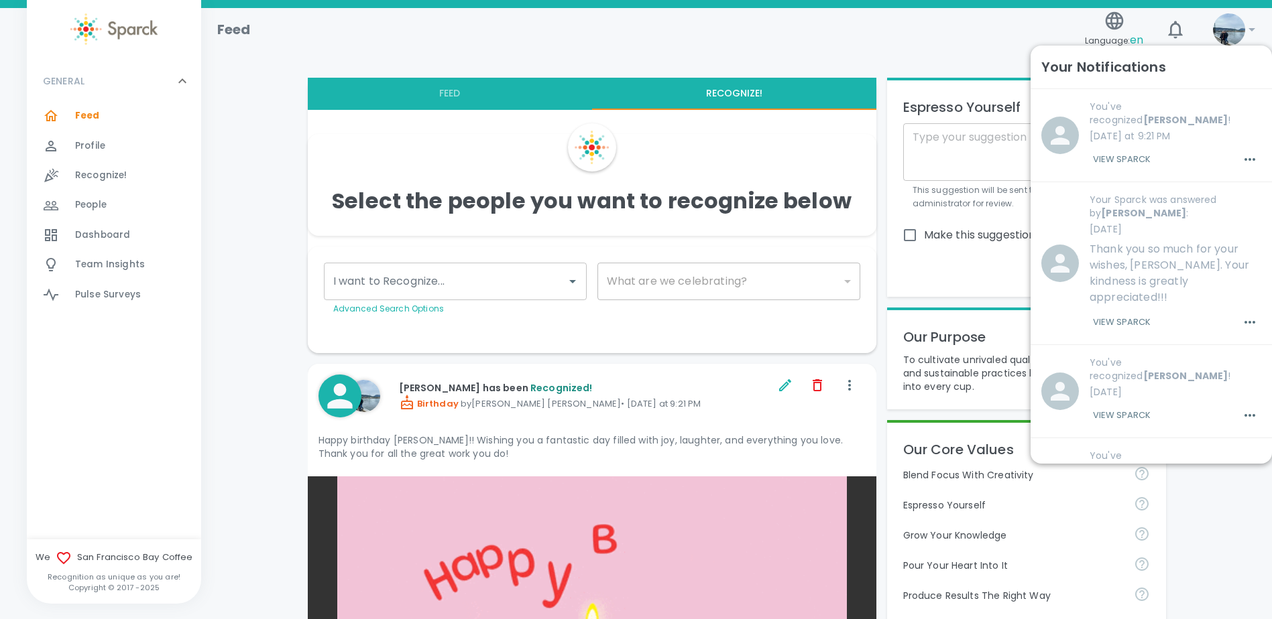
click at [508, 274] on input "I want to Recognize..." at bounding box center [445, 281] width 231 height 25
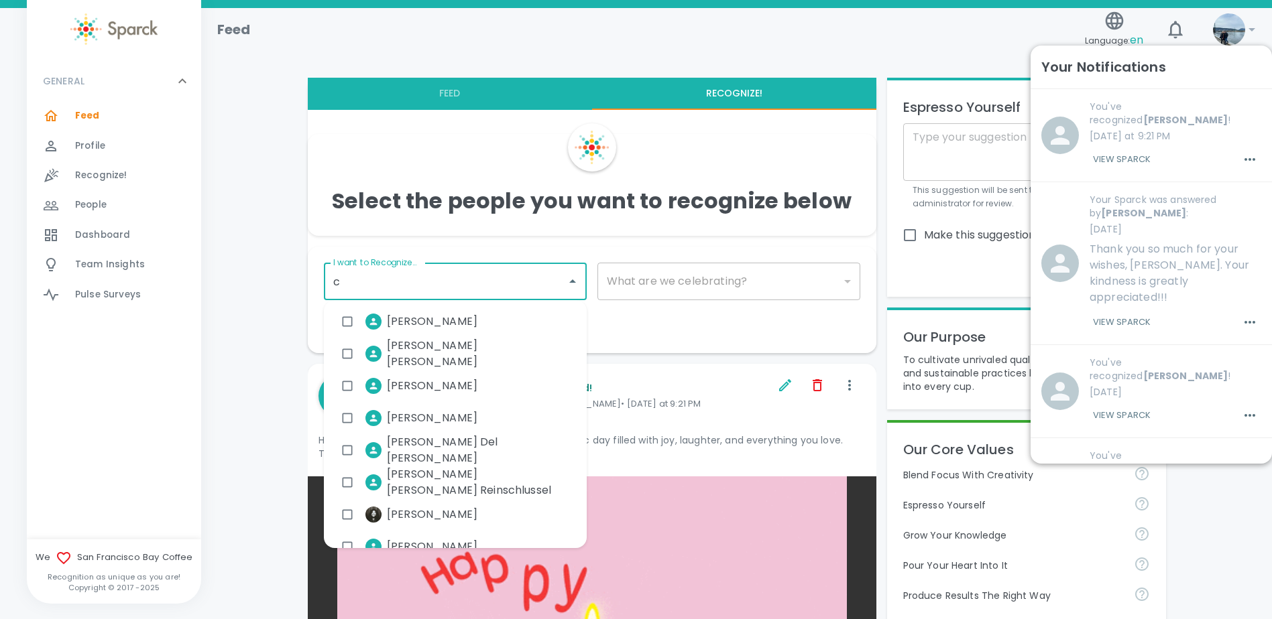
type input "ca"
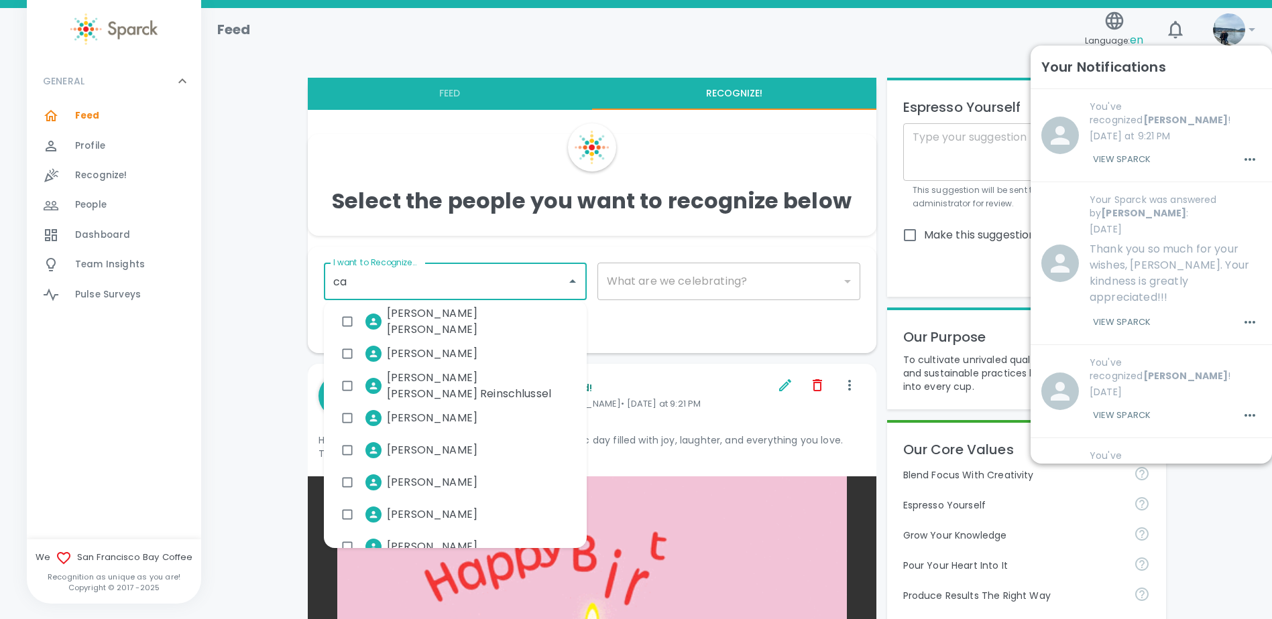
click at [459, 541] on span "[PERSON_NAME]" at bounding box center [432, 547] width 90 height 16
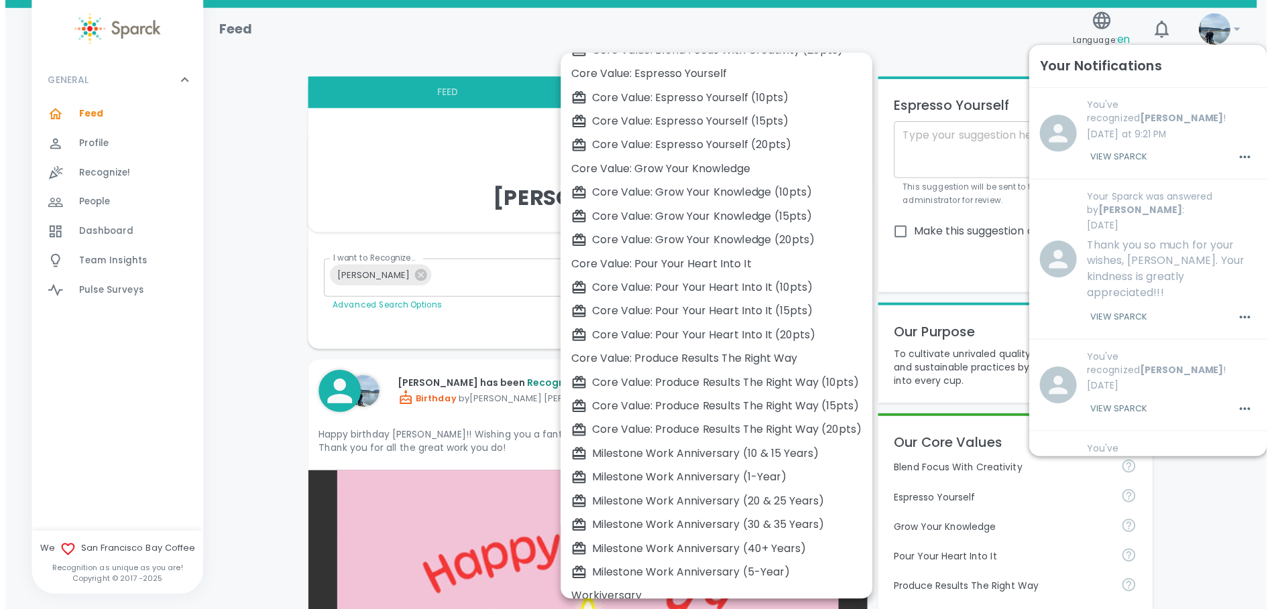
scroll to position [228, 0]
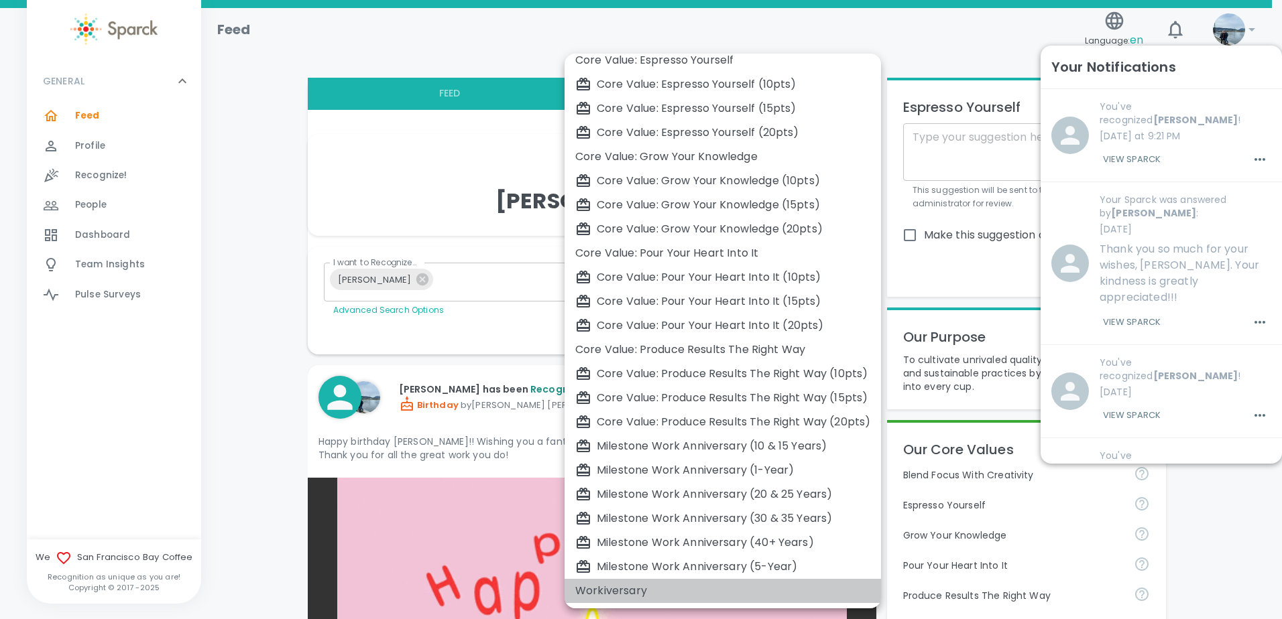
click at [604, 591] on div "Workiversary" at bounding box center [722, 591] width 295 height 16
type input "2073"
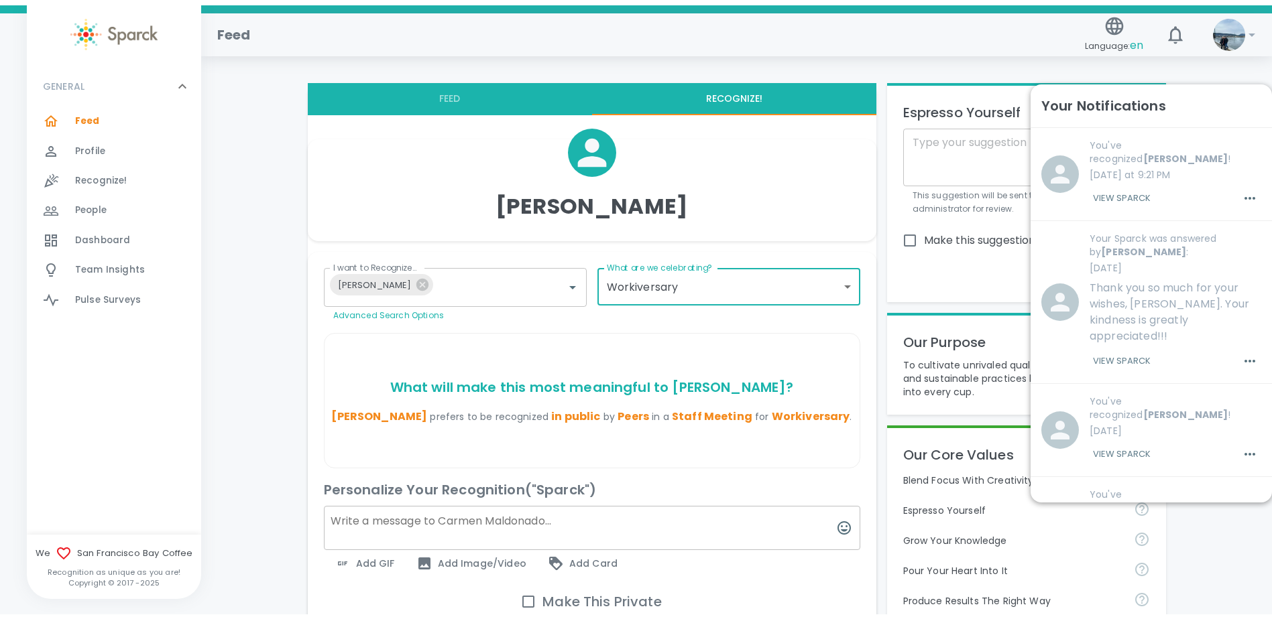
scroll to position [67, 0]
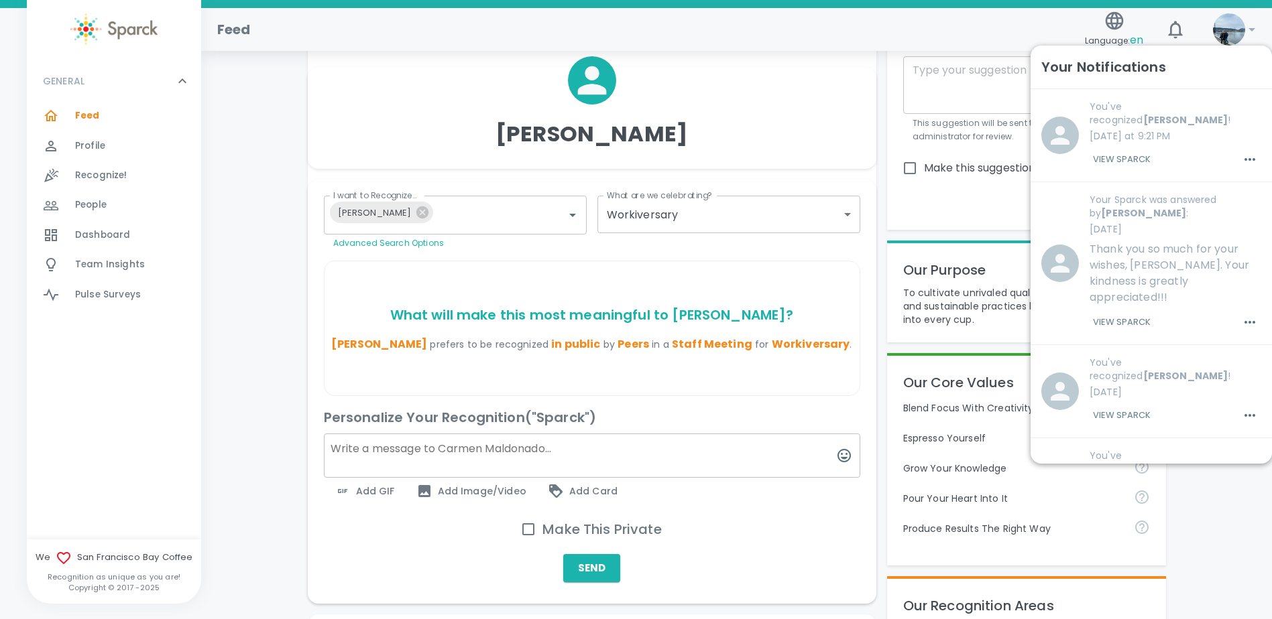
click at [479, 477] on textarea at bounding box center [592, 456] width 536 height 44
click at [474, 496] on span "Add Image/Video" at bounding box center [471, 491] width 110 height 16
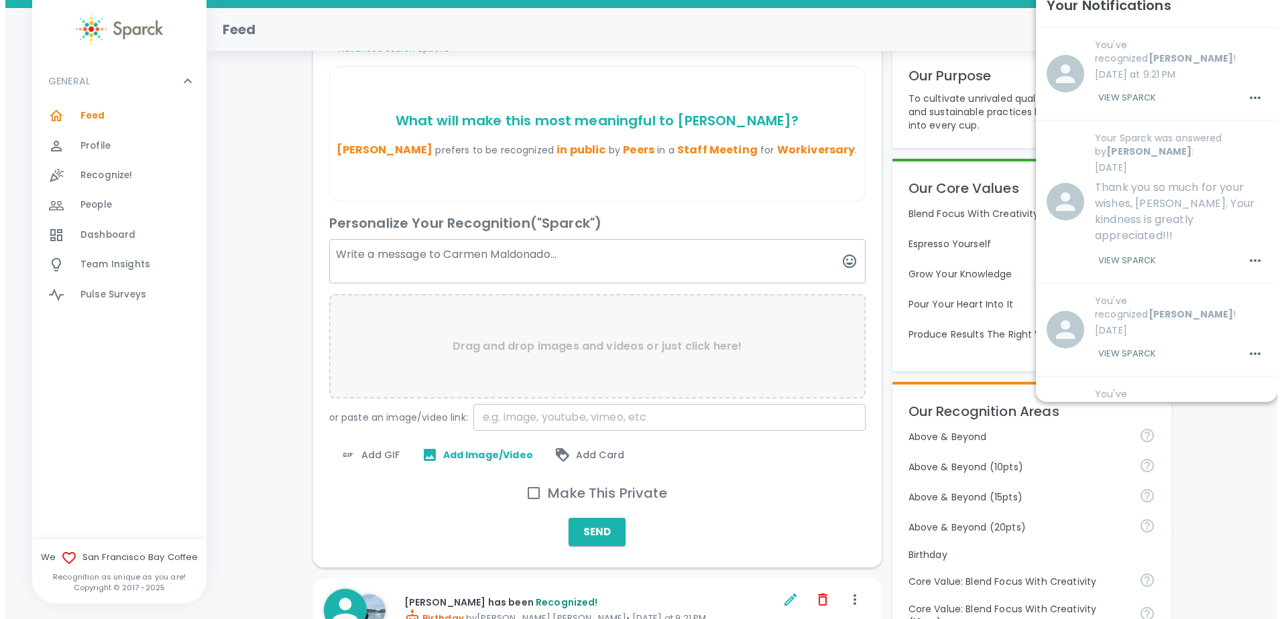
scroll to position [268, 0]
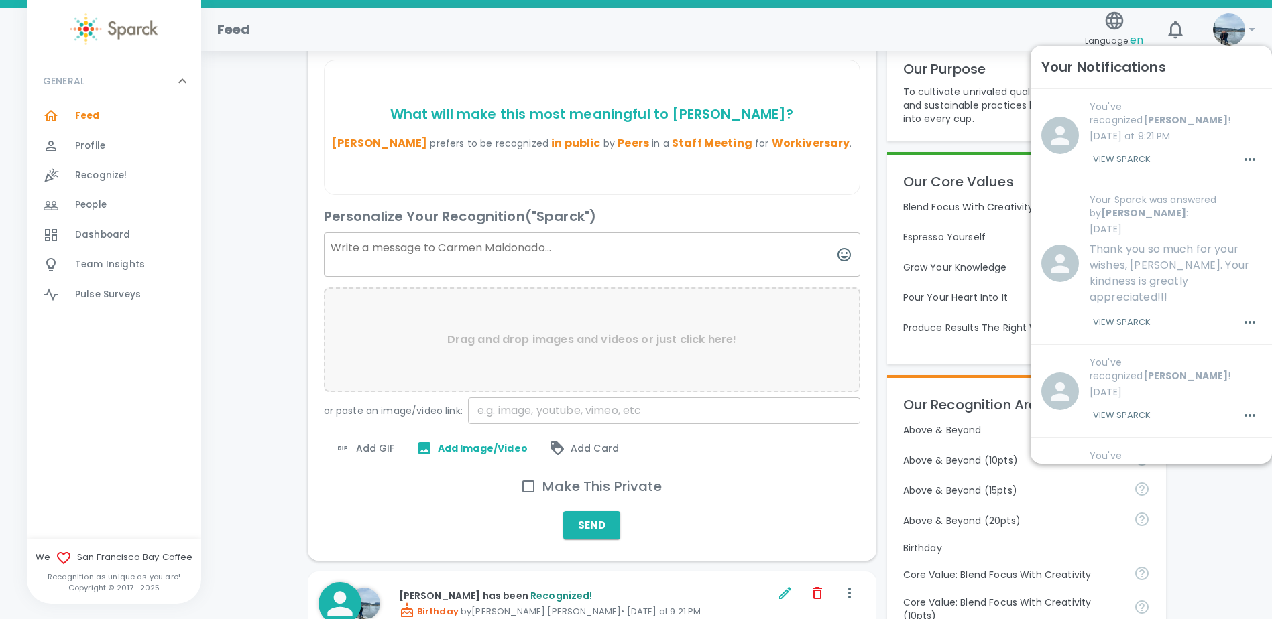
click at [393, 452] on div "Add GIF" at bounding box center [365, 448] width 82 height 27
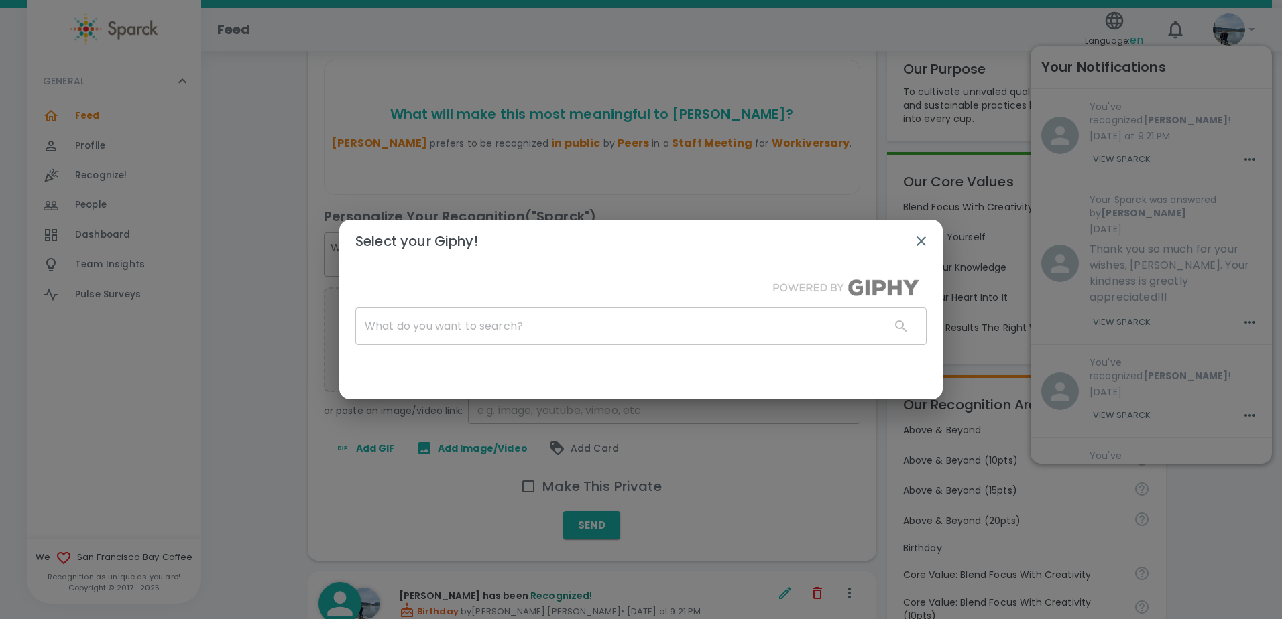
click at [373, 436] on div "Select your Giphy! ​" at bounding box center [641, 309] width 1282 height 619
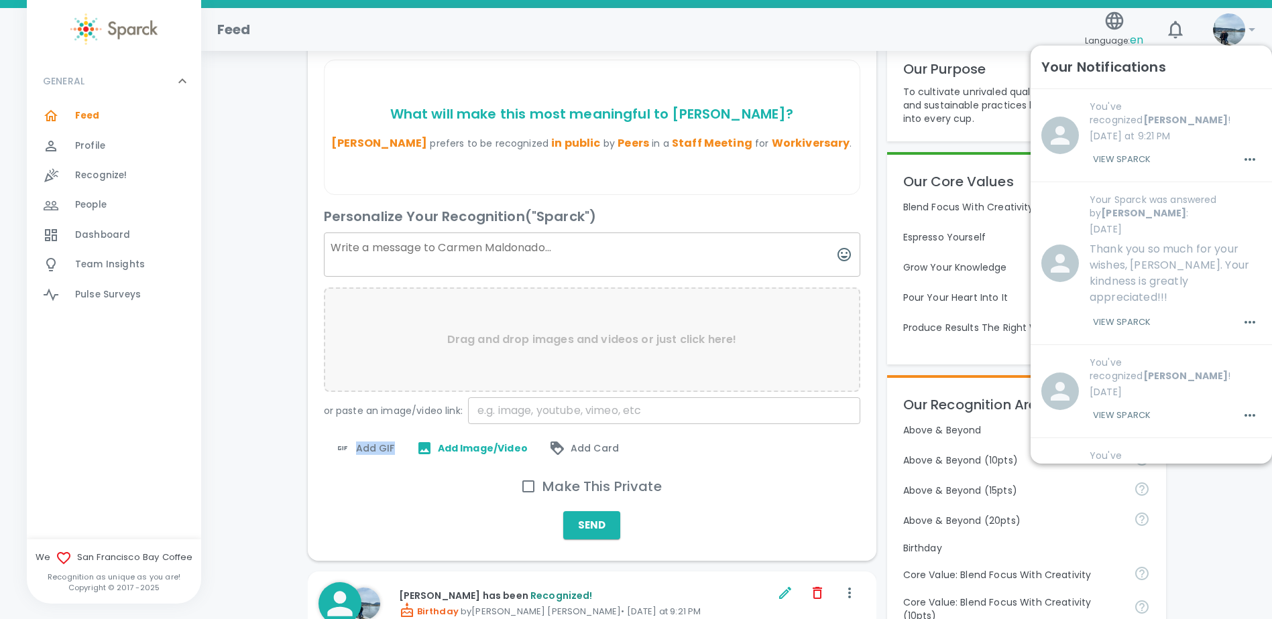
click at [392, 448] on div "Add GIF" at bounding box center [365, 448] width 82 height 27
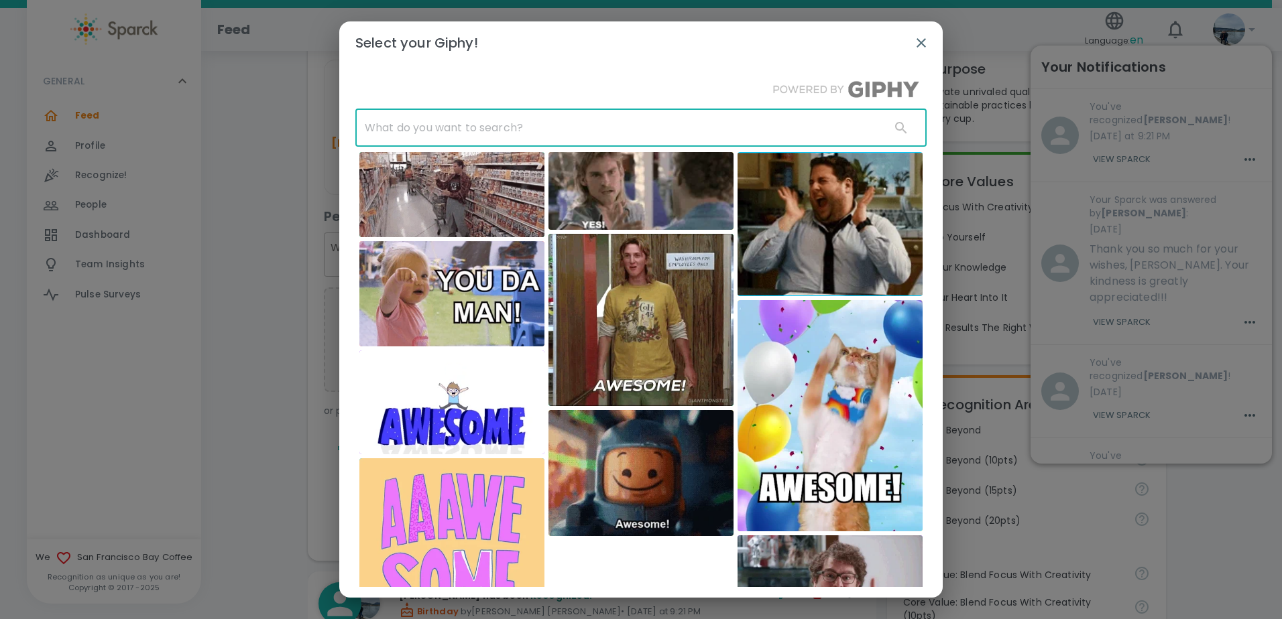
click at [538, 124] on input "text" at bounding box center [617, 128] width 524 height 38
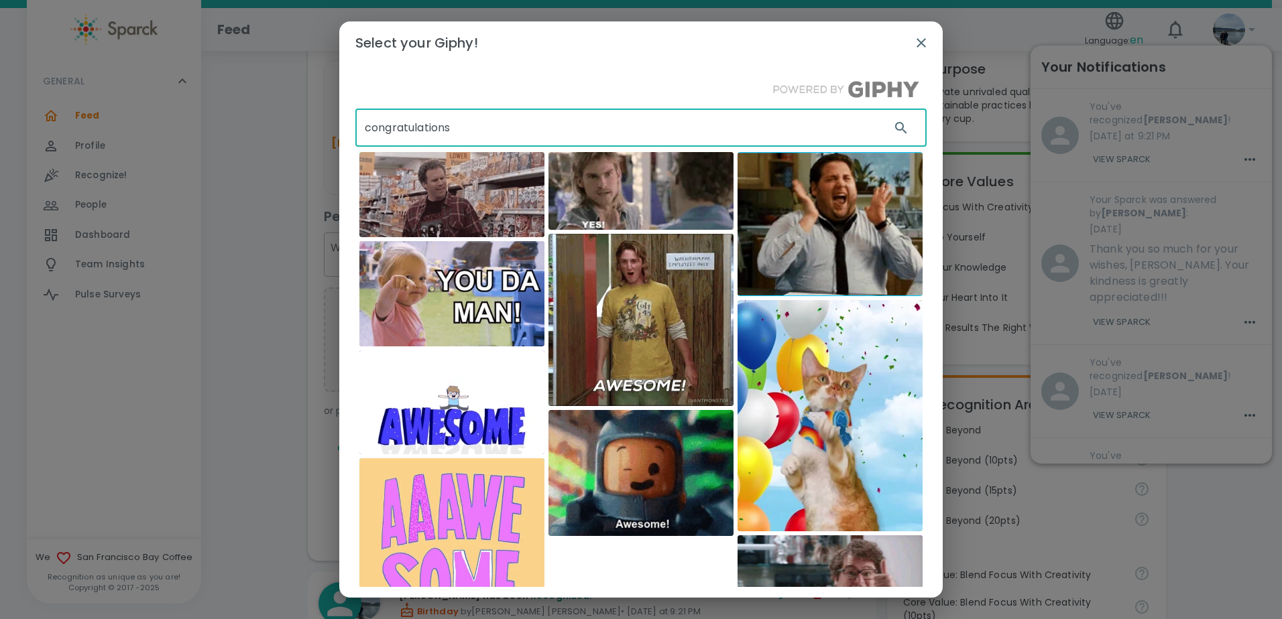
type input "congratulations"
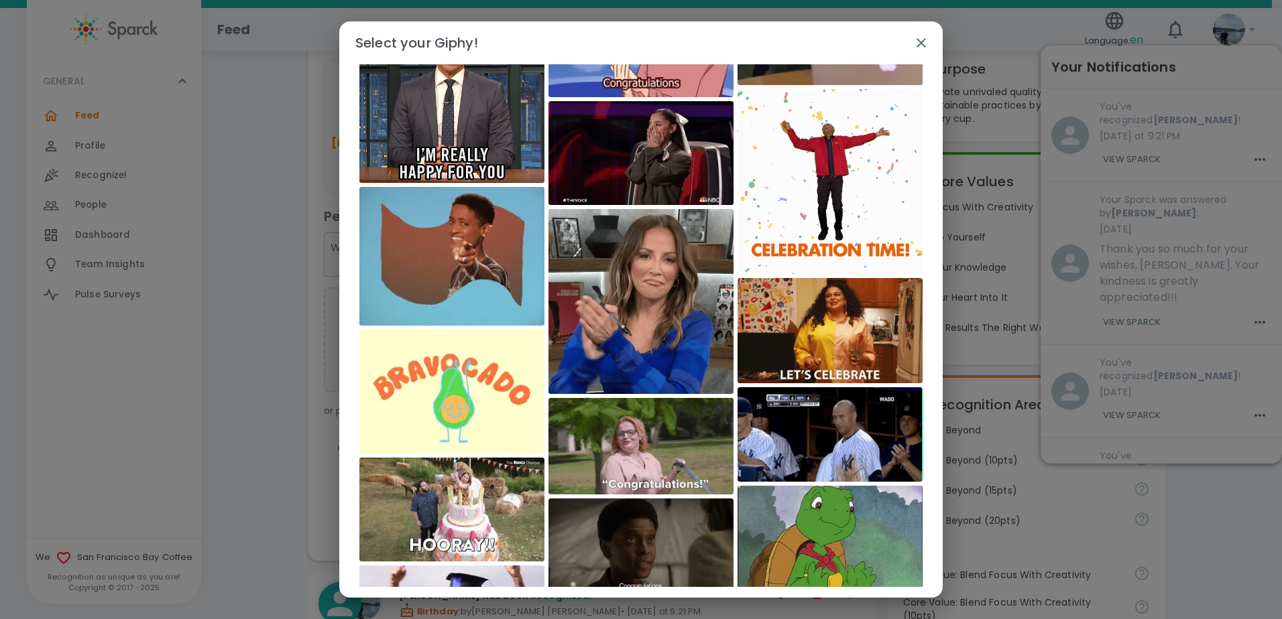
scroll to position [0, 0]
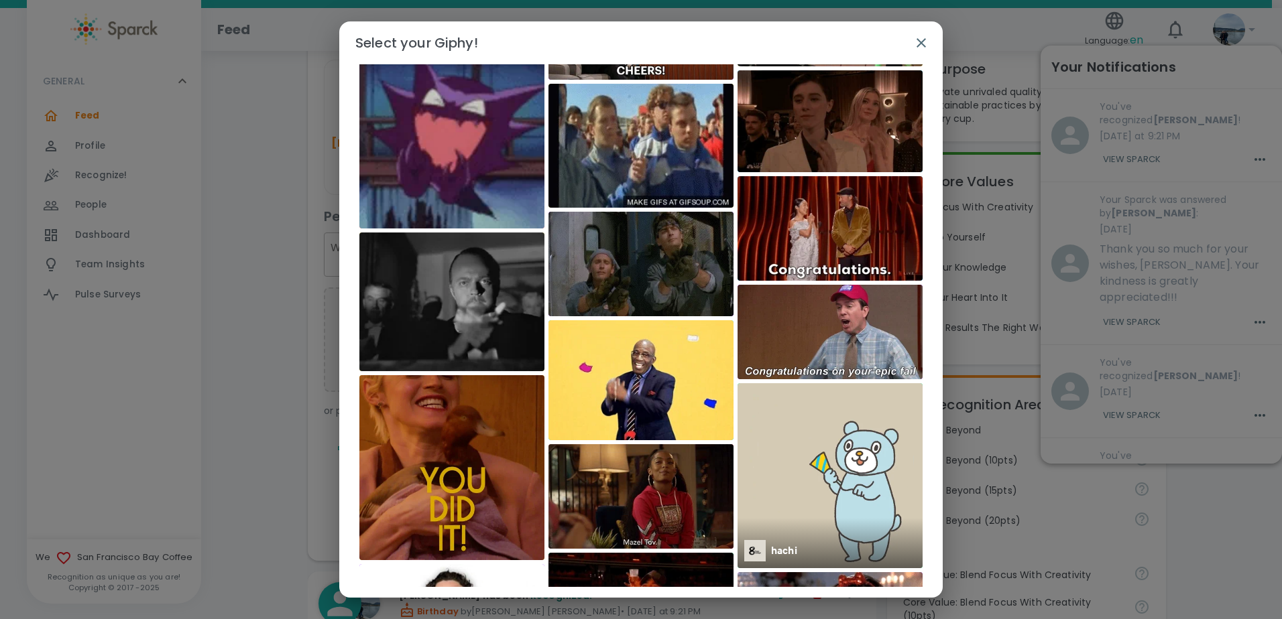
click at [856, 450] on img at bounding box center [829, 475] width 185 height 185
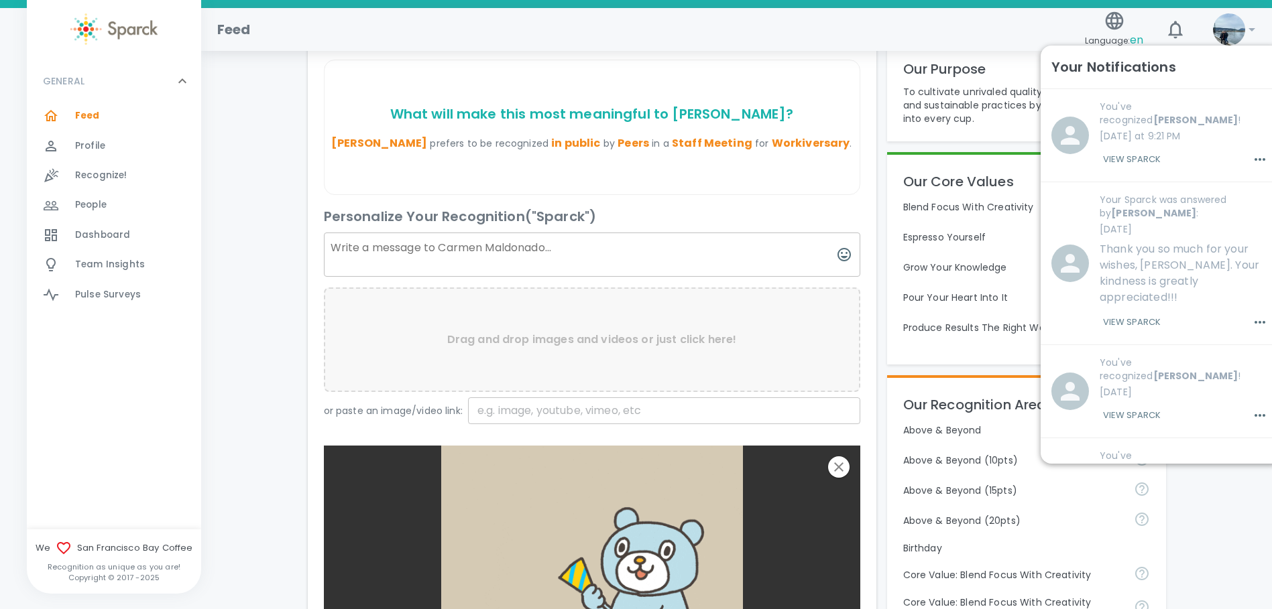
click at [602, 243] on textarea at bounding box center [592, 255] width 536 height 44
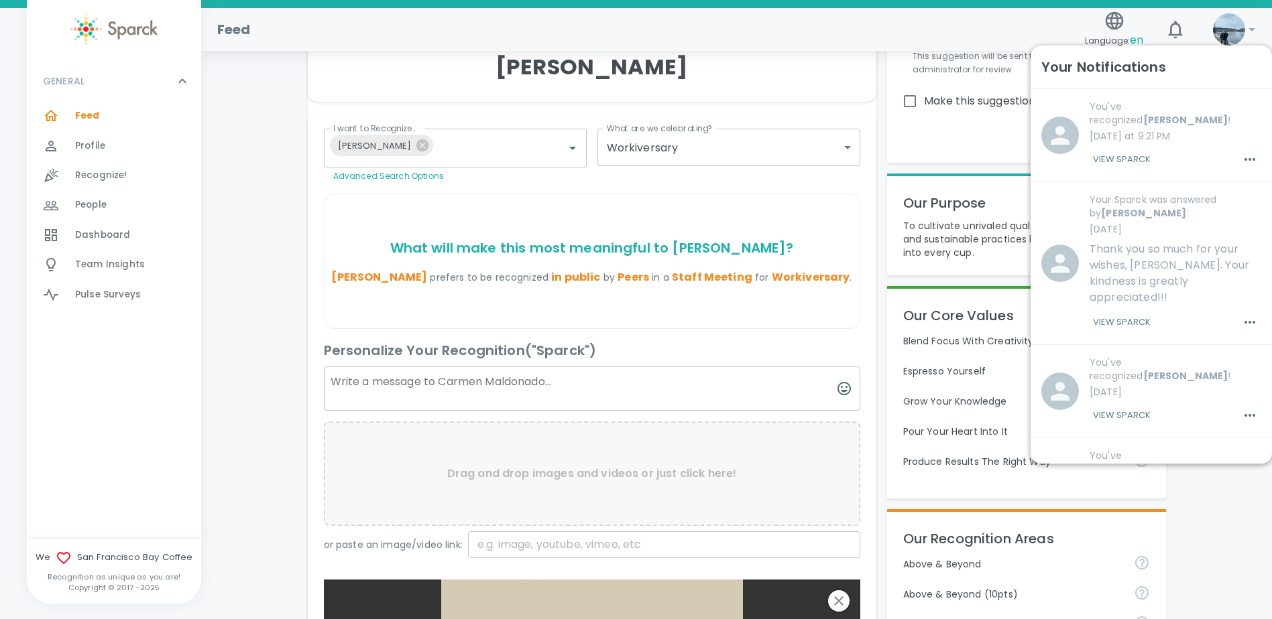
click at [469, 383] on textarea at bounding box center [592, 389] width 536 height 44
paste textarea "Congratulations on another year of making a difference at our company."
click at [328, 382] on textarea "Congratulations on another year of making a difference at our company." at bounding box center [592, 389] width 536 height 44
paste textarea "Thank you for being such an integral part of our team! I’m grateful for the fro…"
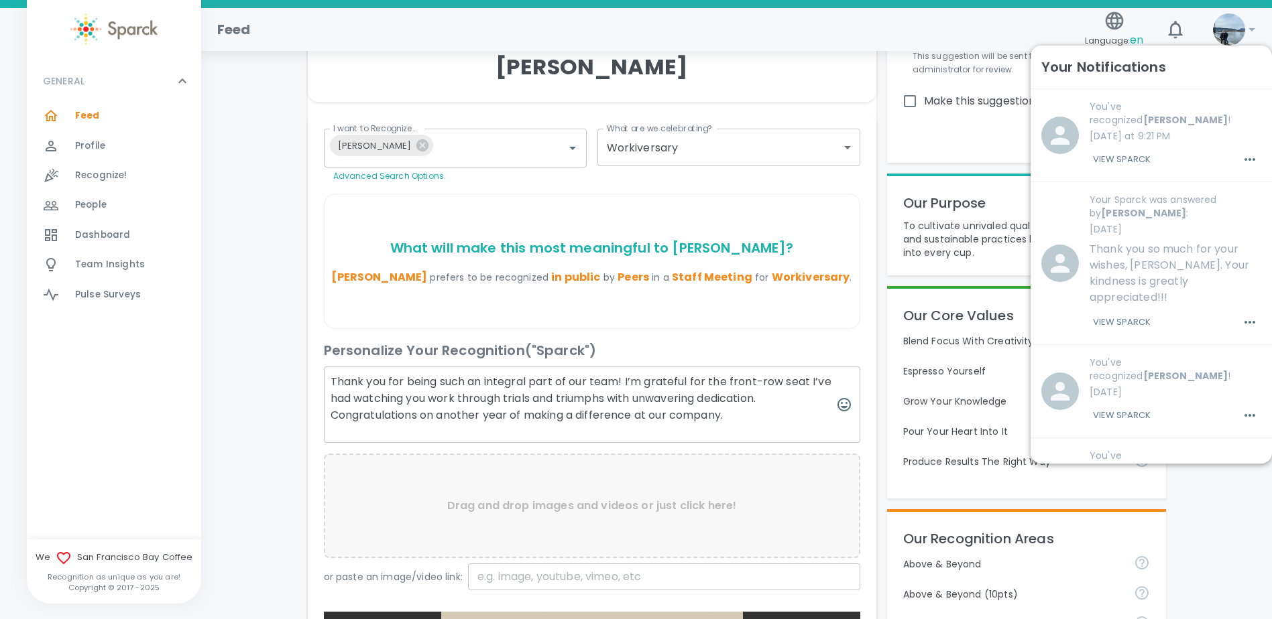
drag, startPoint x: 631, startPoint y: 380, endPoint x: 612, endPoint y: 399, distance: 27.0
click at [612, 399] on textarea "Thank you for being such an integral part of our team! I’m grateful for the fro…" at bounding box center [592, 405] width 536 height 76
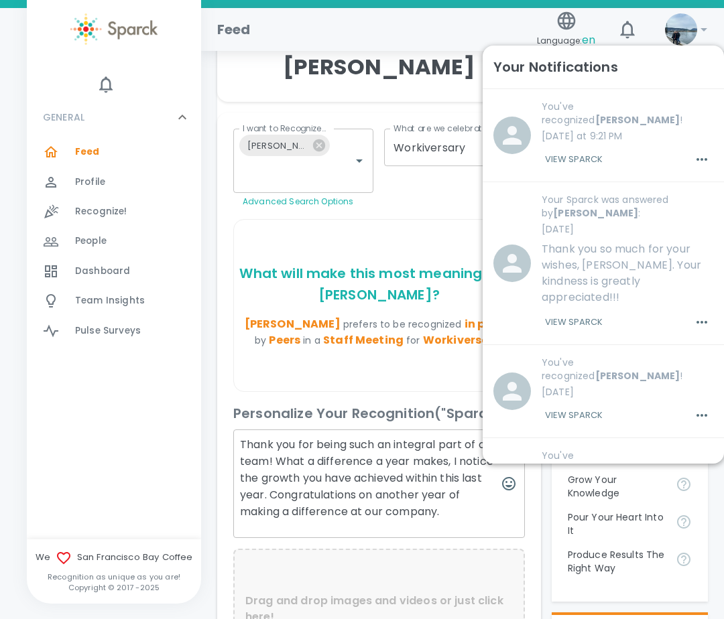
drag, startPoint x: 358, startPoint y: 494, endPoint x: 210, endPoint y: 445, distance: 156.0
click at [367, 475] on textarea "Thank you for being such an integral part of our team! What a difference a year…" at bounding box center [379, 484] width 292 height 109
drag, startPoint x: 463, startPoint y: 513, endPoint x: 235, endPoint y: 436, distance: 241.2
click at [233, 435] on textarea "Thank you for being such an integral part of our team! What a difference a year…" at bounding box center [379, 484] width 292 height 109
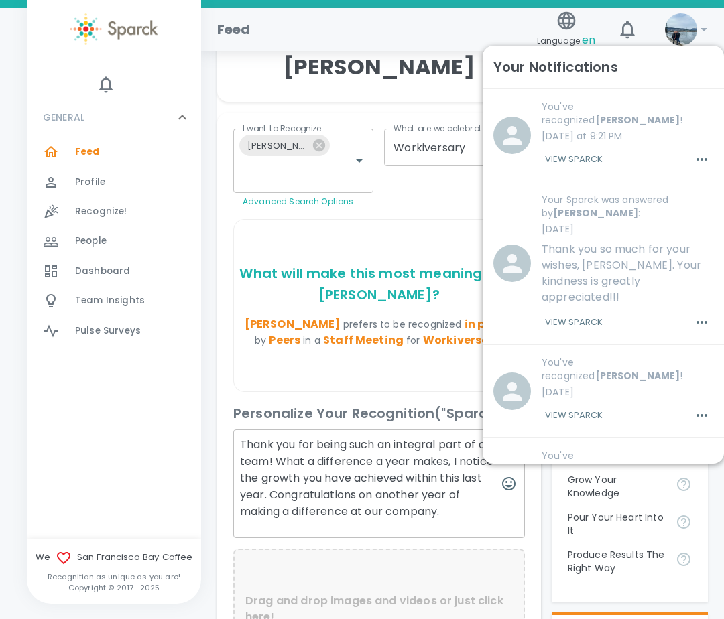
paste textarea "Congratulations on Your Work Anniversary! We truly appreciate the important rol…"
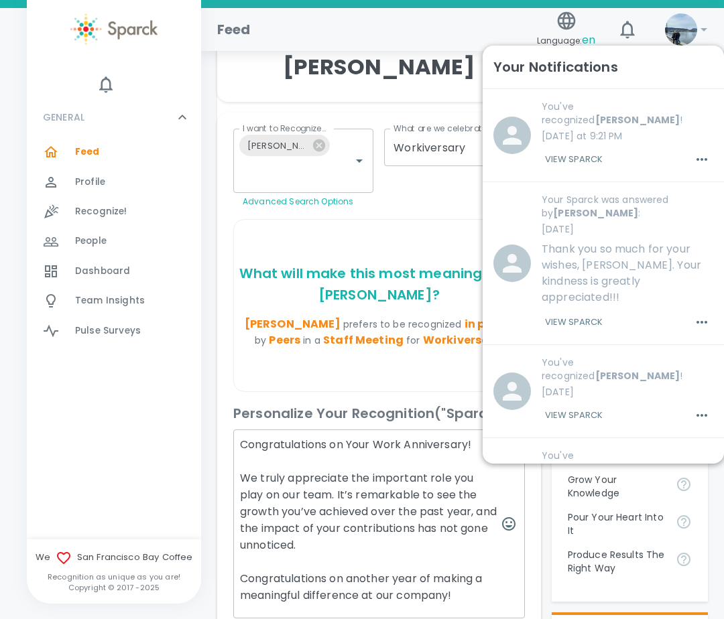
click at [469, 440] on textarea "Congratulations on Your Work Anniversary! We truly appreciate the important rol…" at bounding box center [379, 524] width 292 height 189
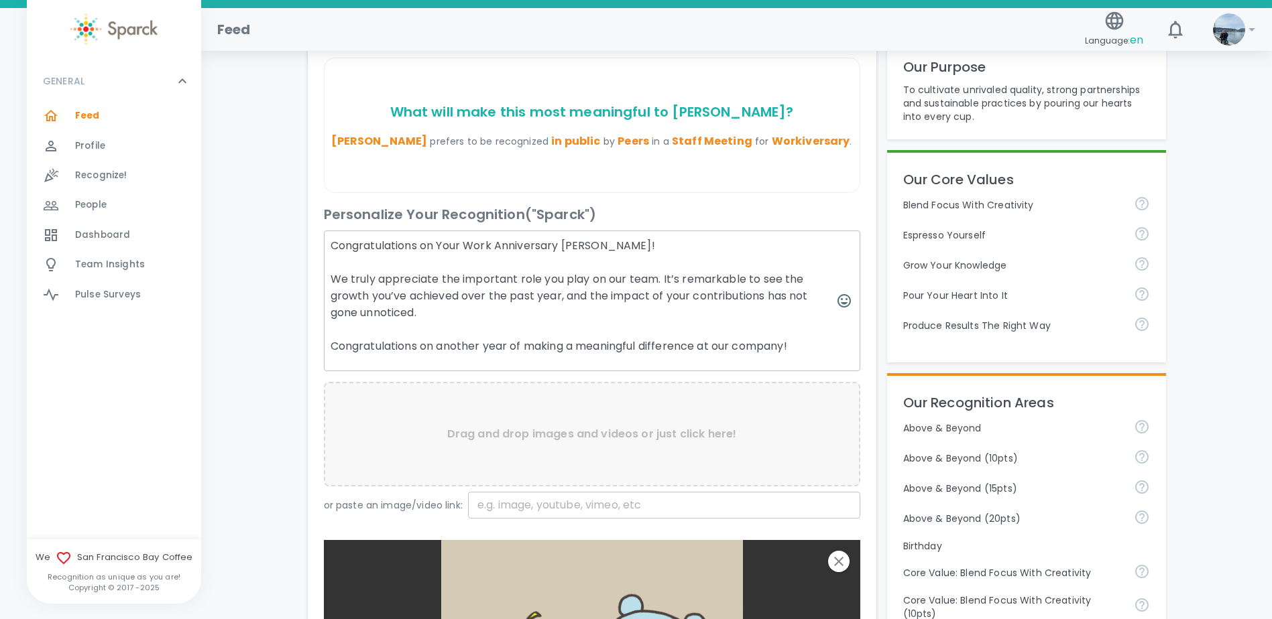
scroll to position [268, 0]
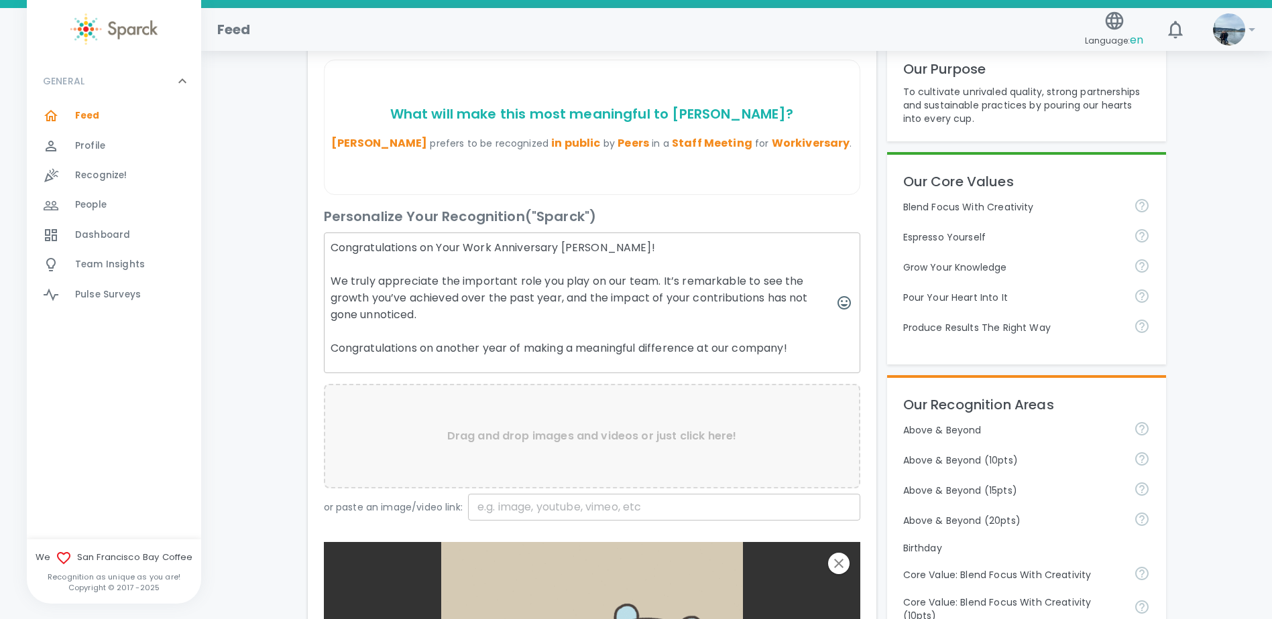
click at [443, 253] on textarea "Congratulations on Your Work Anniversary [PERSON_NAME]! We truly appreciate the…" at bounding box center [592, 303] width 536 height 141
click at [375, 281] on textarea "Congratulations on your work anniversary [PERSON_NAME]! We truly appreciate the…" at bounding box center [592, 303] width 536 height 141
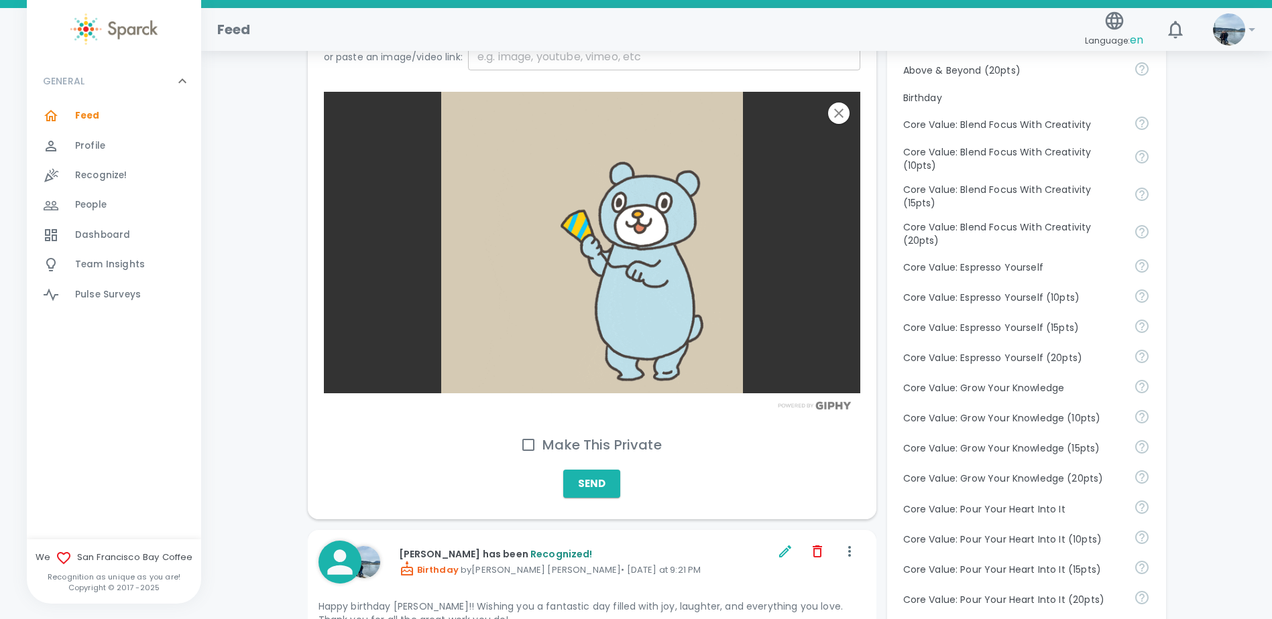
scroll to position [804, 0]
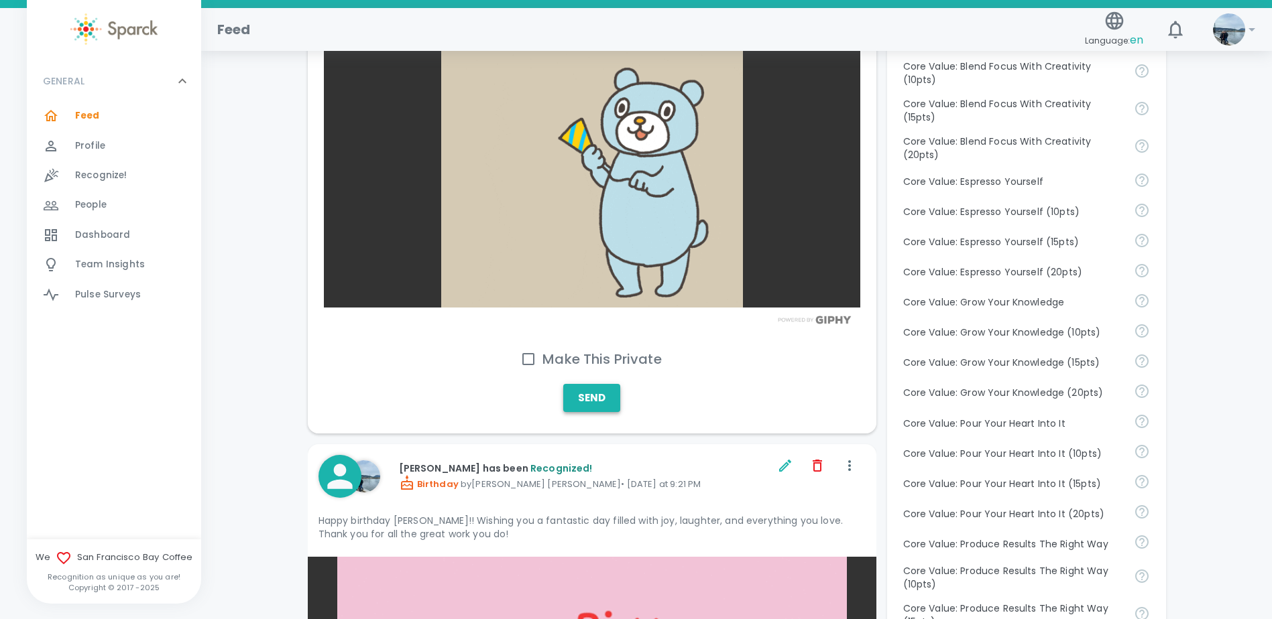
type textarea "Congratulations on your work anniversary [PERSON_NAME]! We truly appreciate the…"
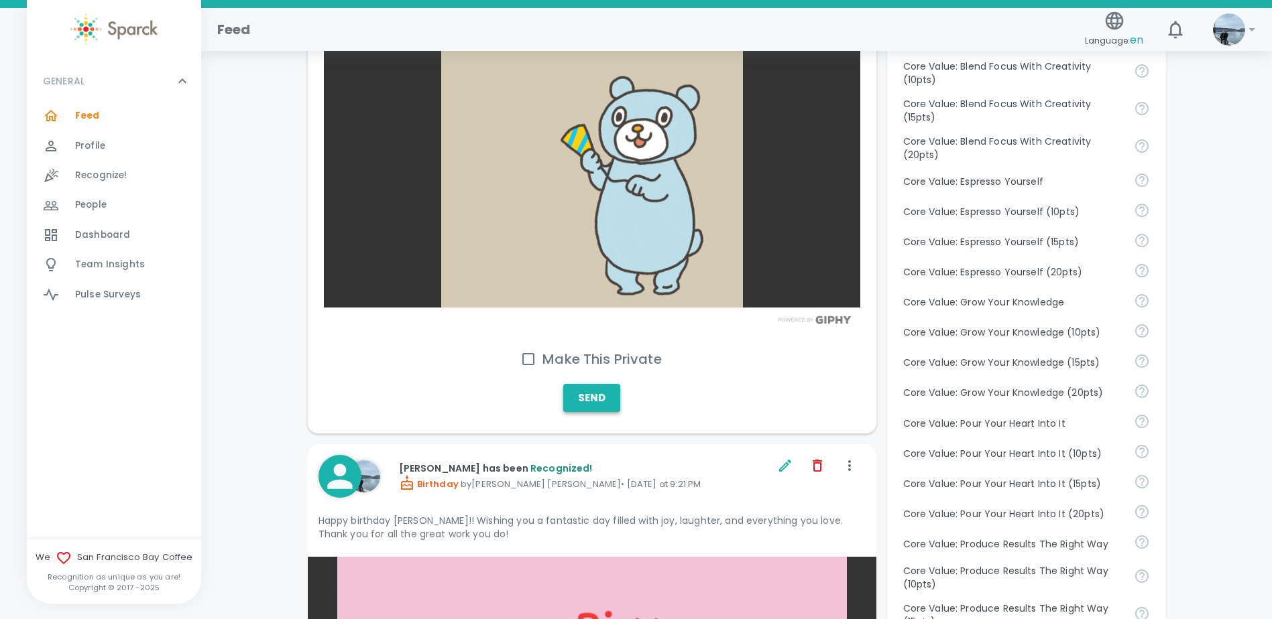
click at [607, 406] on button "Send" at bounding box center [591, 398] width 57 height 28
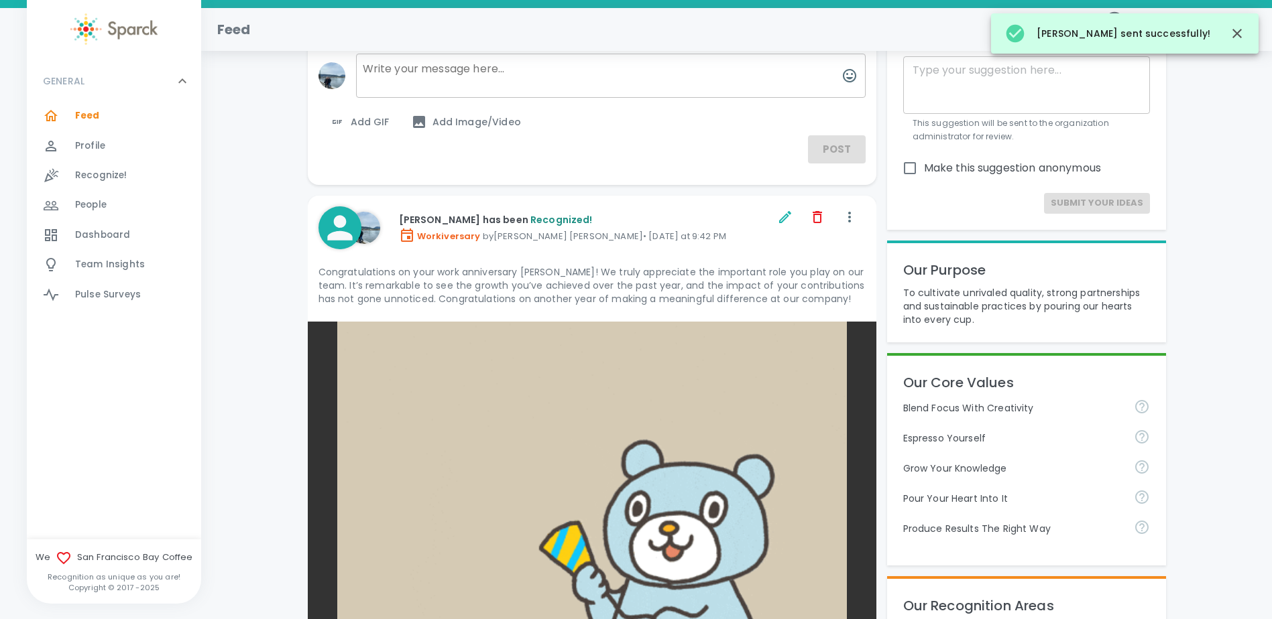
scroll to position [0, 0]
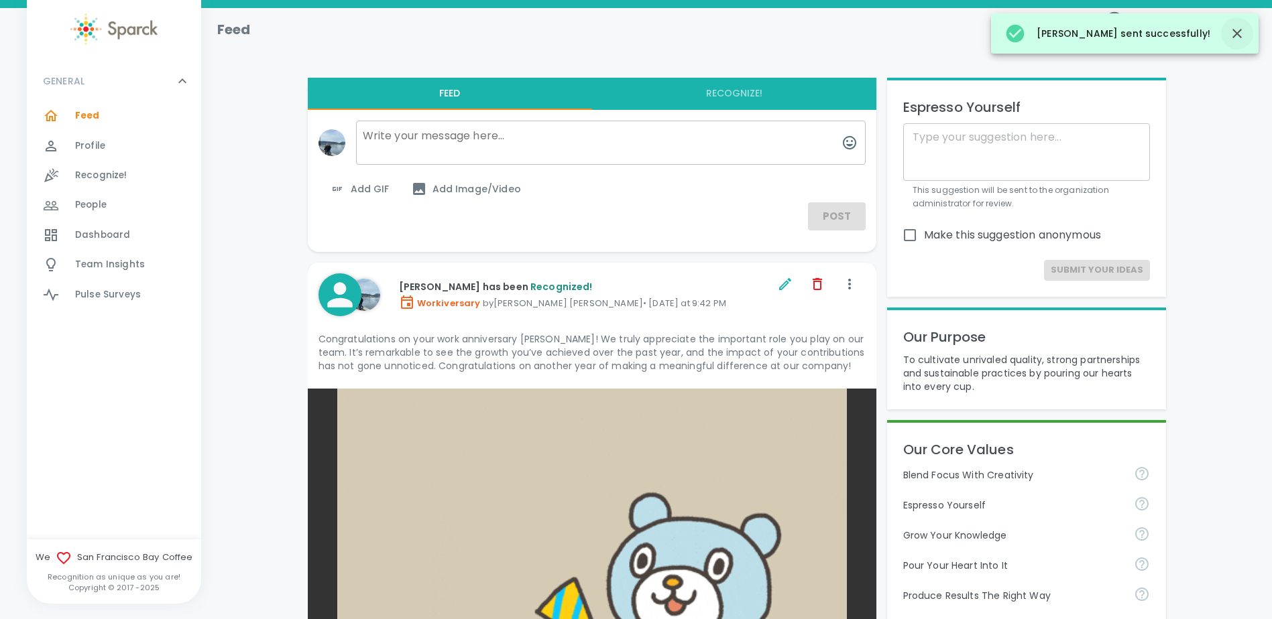
click at [1239, 32] on icon "button" at bounding box center [1236, 33] width 9 height 9
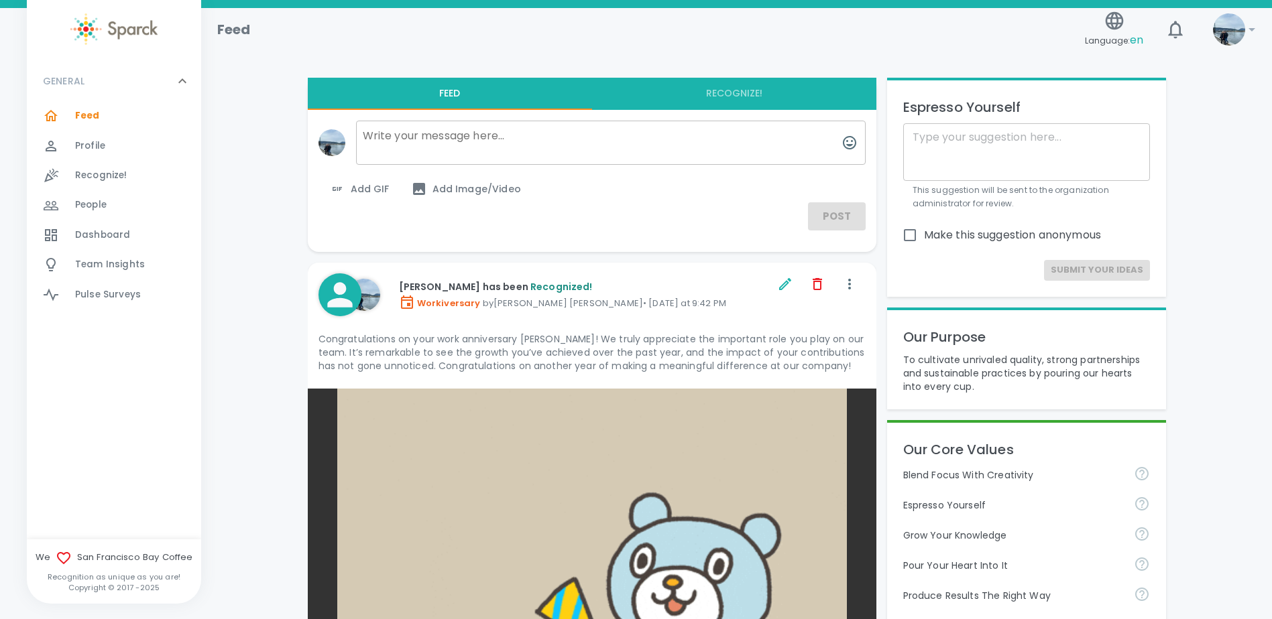
click at [74, 121] on div at bounding box center [59, 116] width 32 height 16
click at [99, 246] on div "Dashboard 0" at bounding box center [114, 235] width 174 height 29
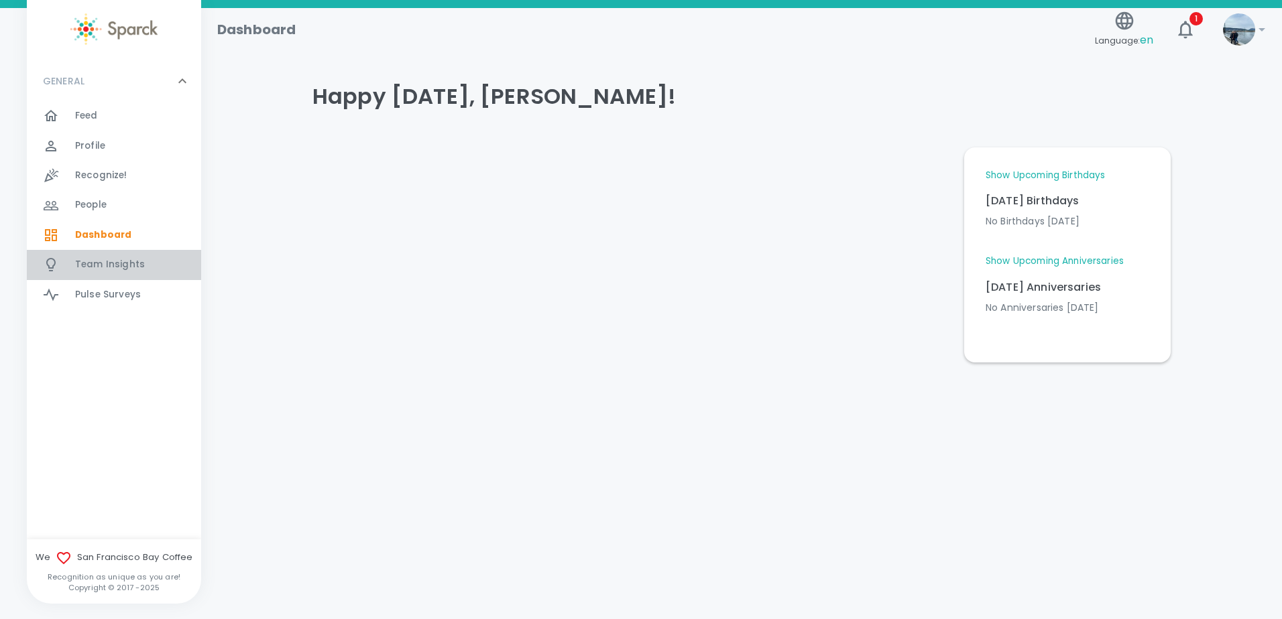
click at [93, 261] on span "Team Insights" at bounding box center [110, 264] width 70 height 13
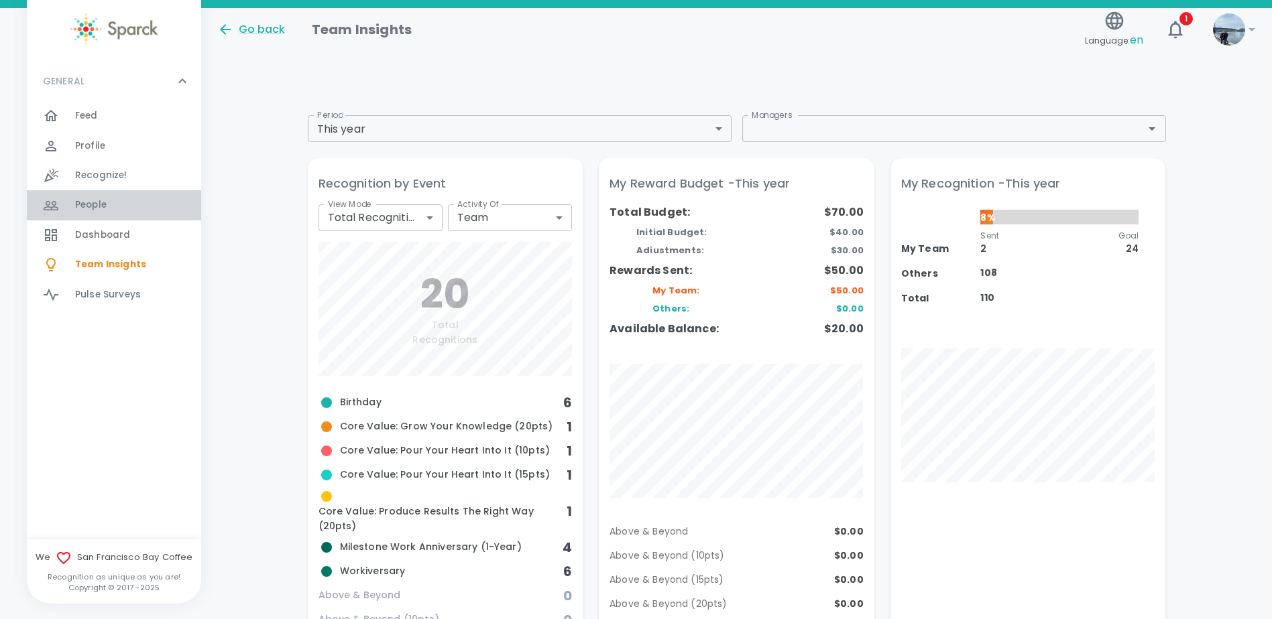
click at [113, 190] on div "People 0" at bounding box center [114, 204] width 174 height 29
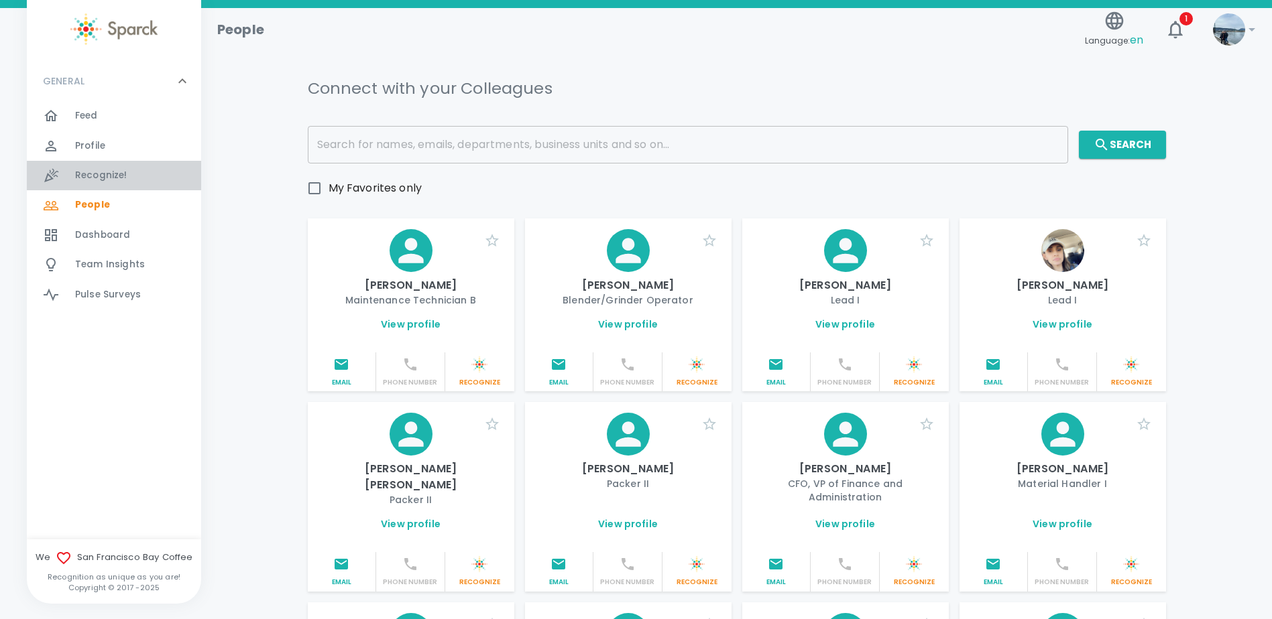
click at [117, 172] on span "Recognize!" at bounding box center [101, 175] width 52 height 13
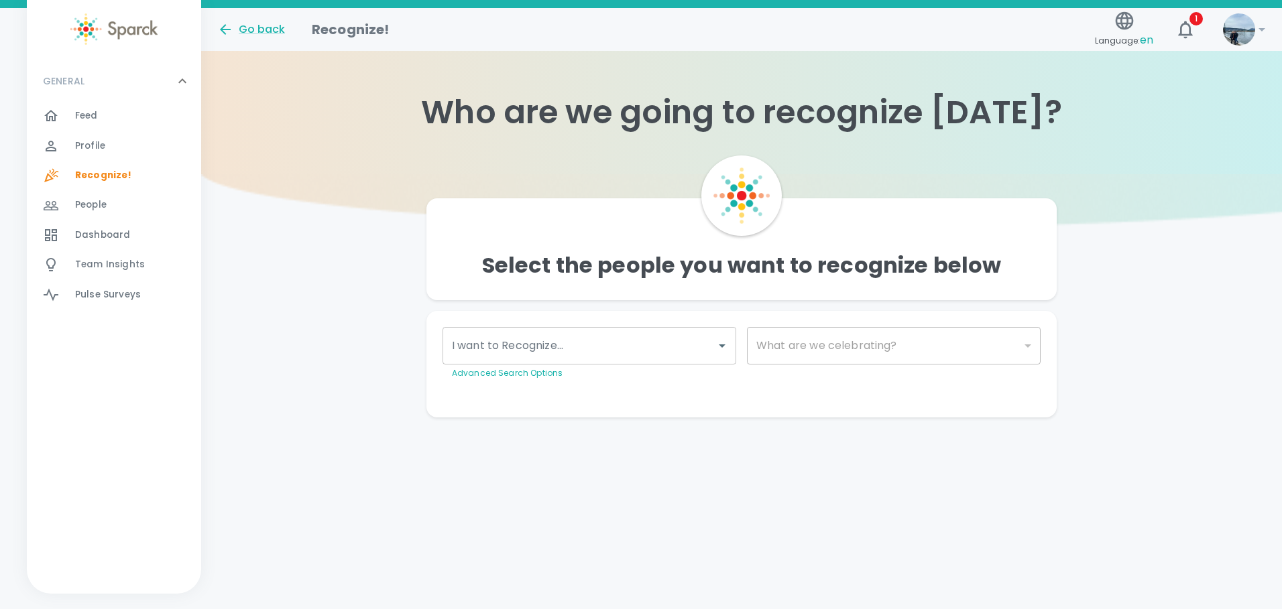
click at [121, 145] on div "Profile 0" at bounding box center [138, 146] width 126 height 19
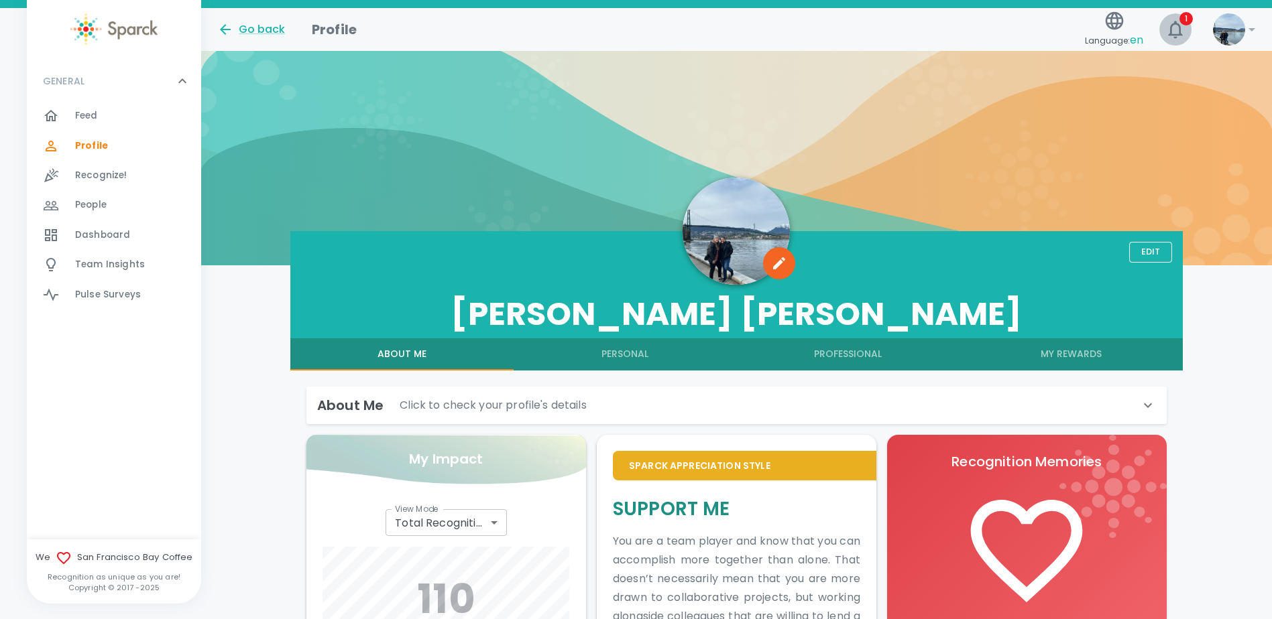
click at [1184, 24] on span "1" at bounding box center [1185, 18] width 13 height 13
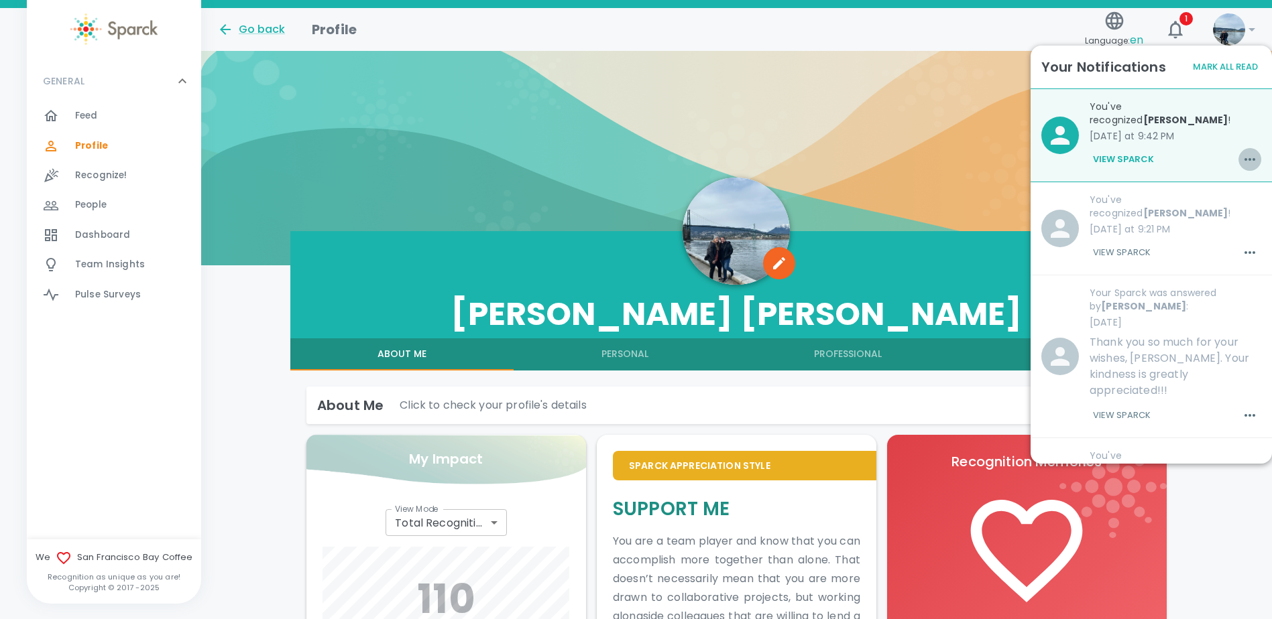
click at [1242, 157] on icon "button" at bounding box center [1250, 160] width 16 height 16
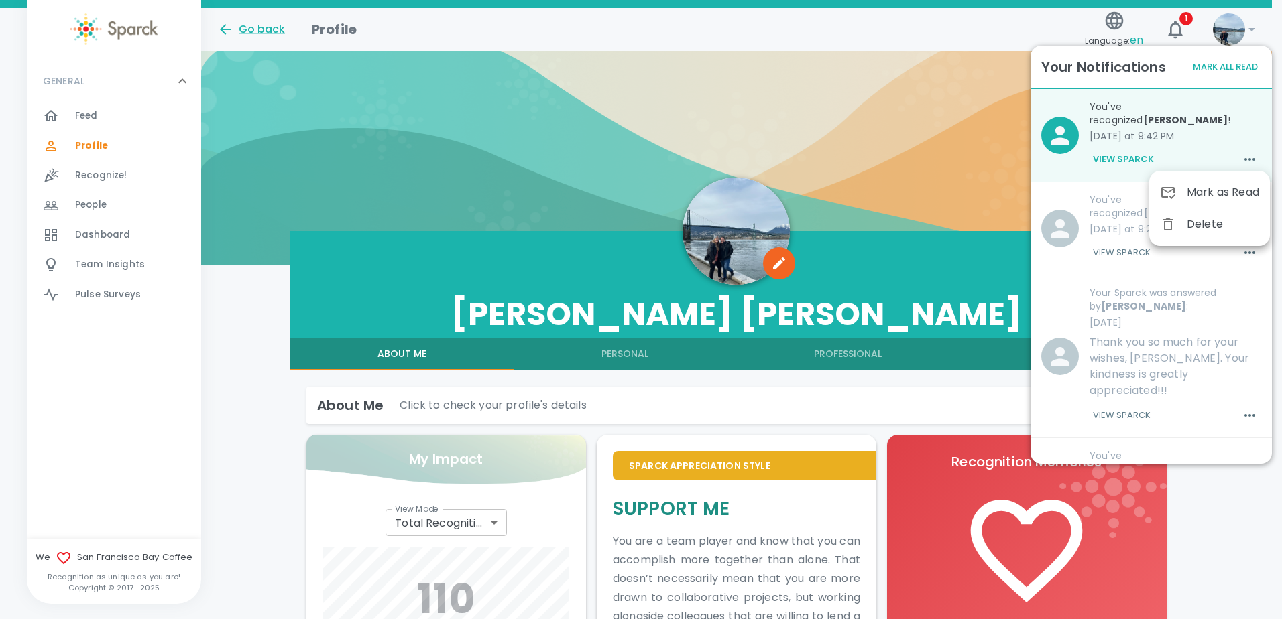
click at [1214, 192] on span "Mark as Read" at bounding box center [1223, 192] width 72 height 16
